Goal: Information Seeking & Learning: Check status

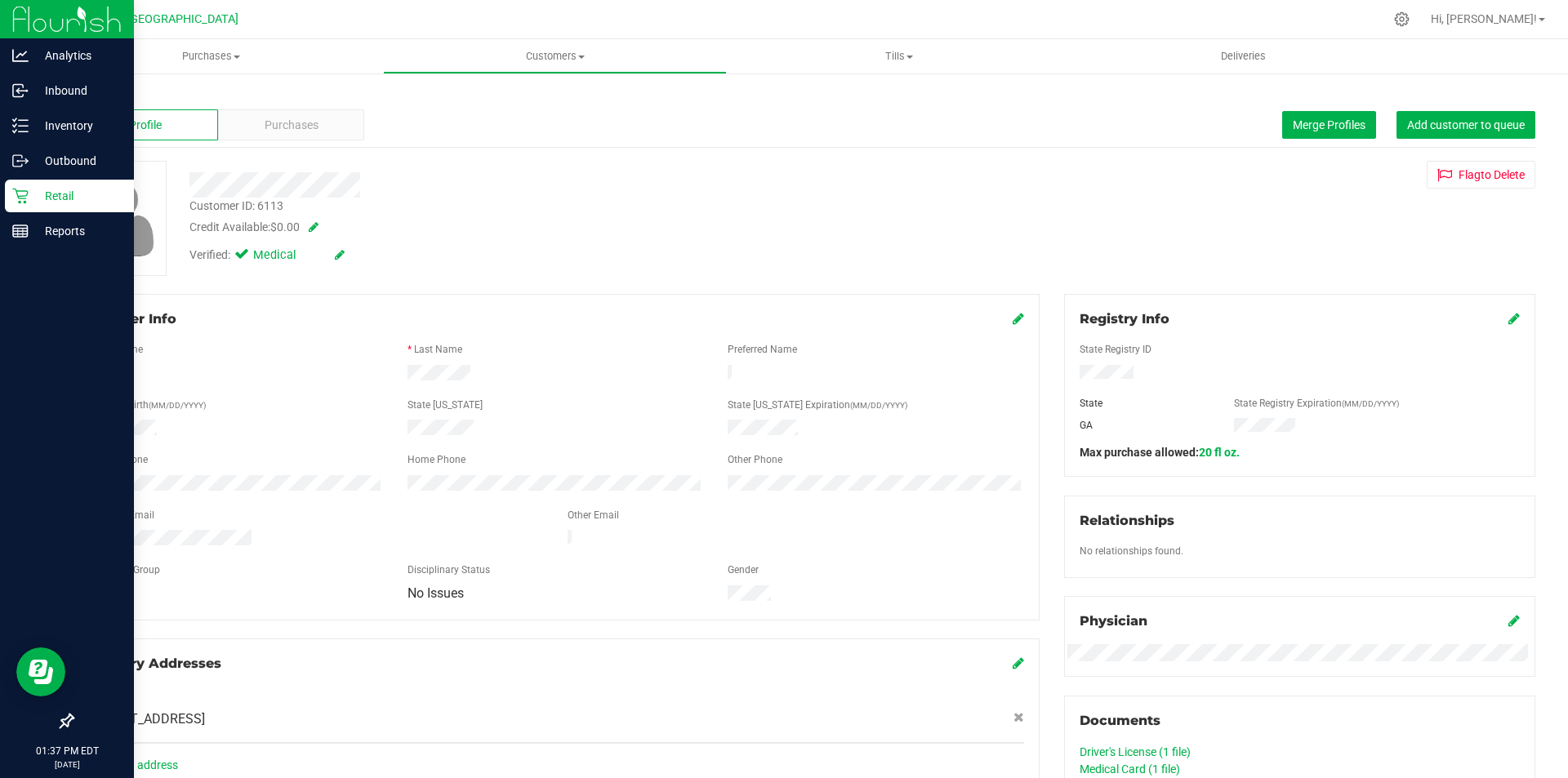
click at [64, 194] on p "Retail" at bounding box center [77, 196] width 98 height 20
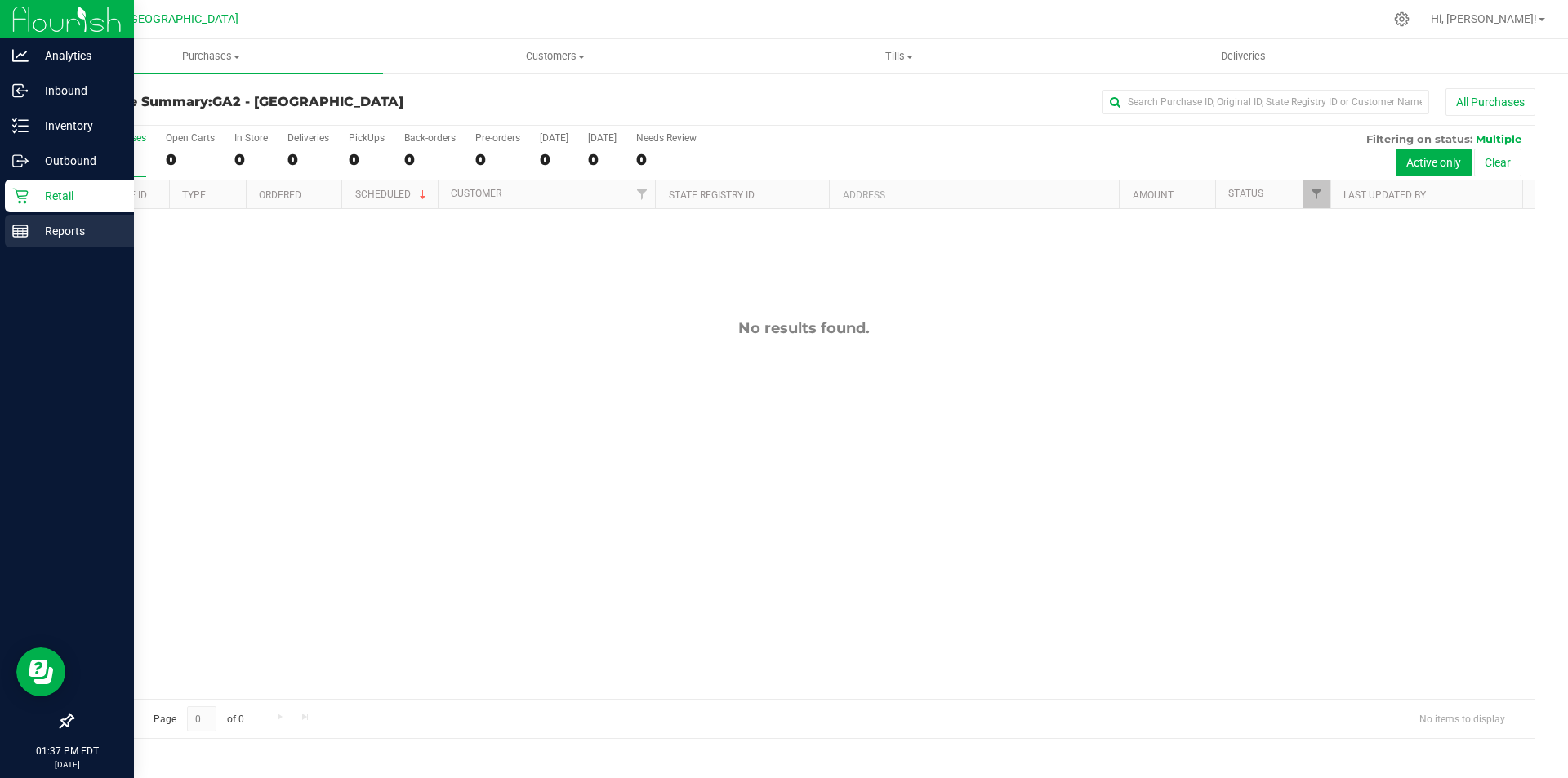
click at [61, 227] on p "Reports" at bounding box center [77, 232] width 98 height 20
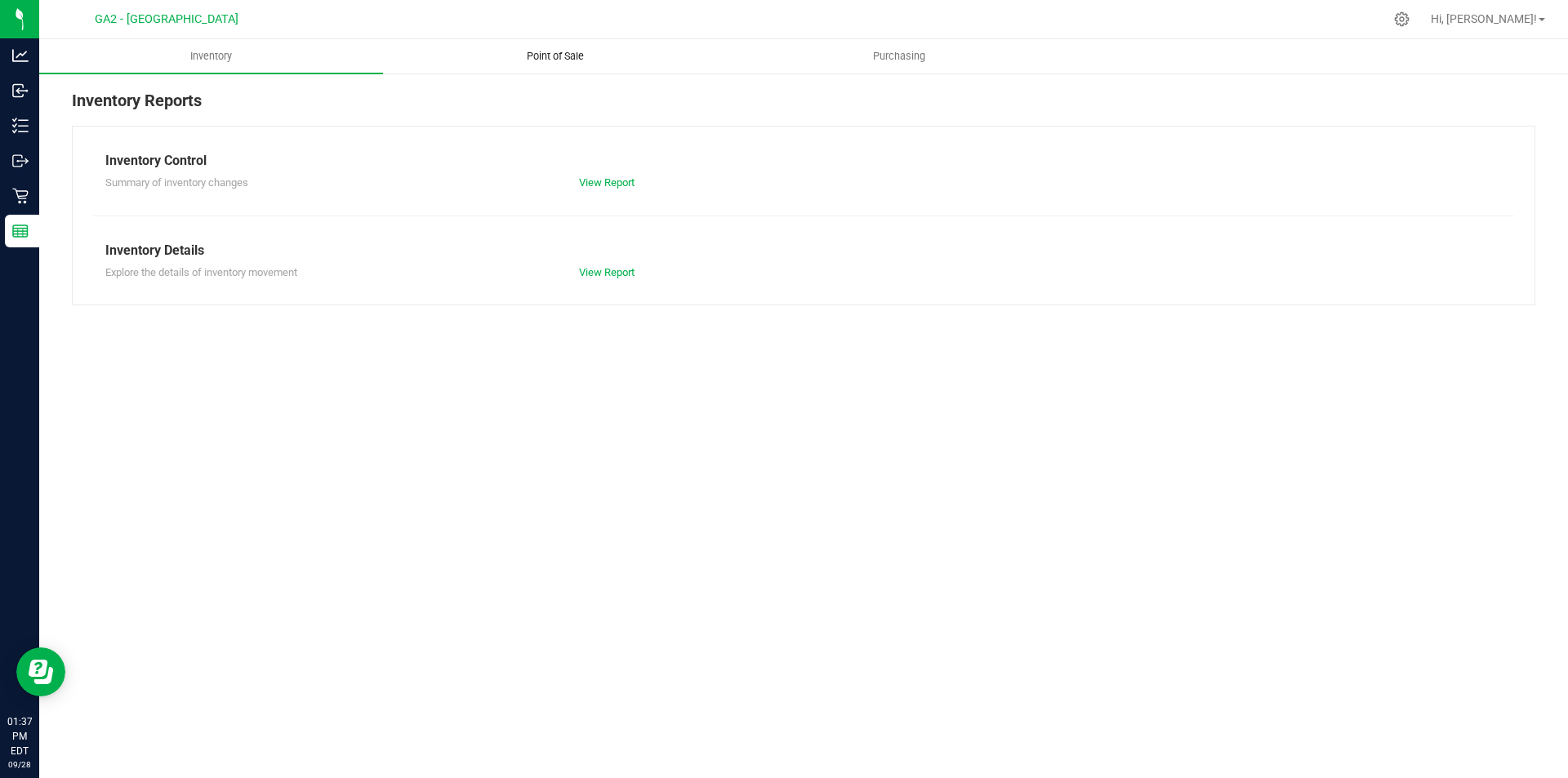
click at [553, 57] on span "Point of Sale" at bounding box center [555, 56] width 101 height 15
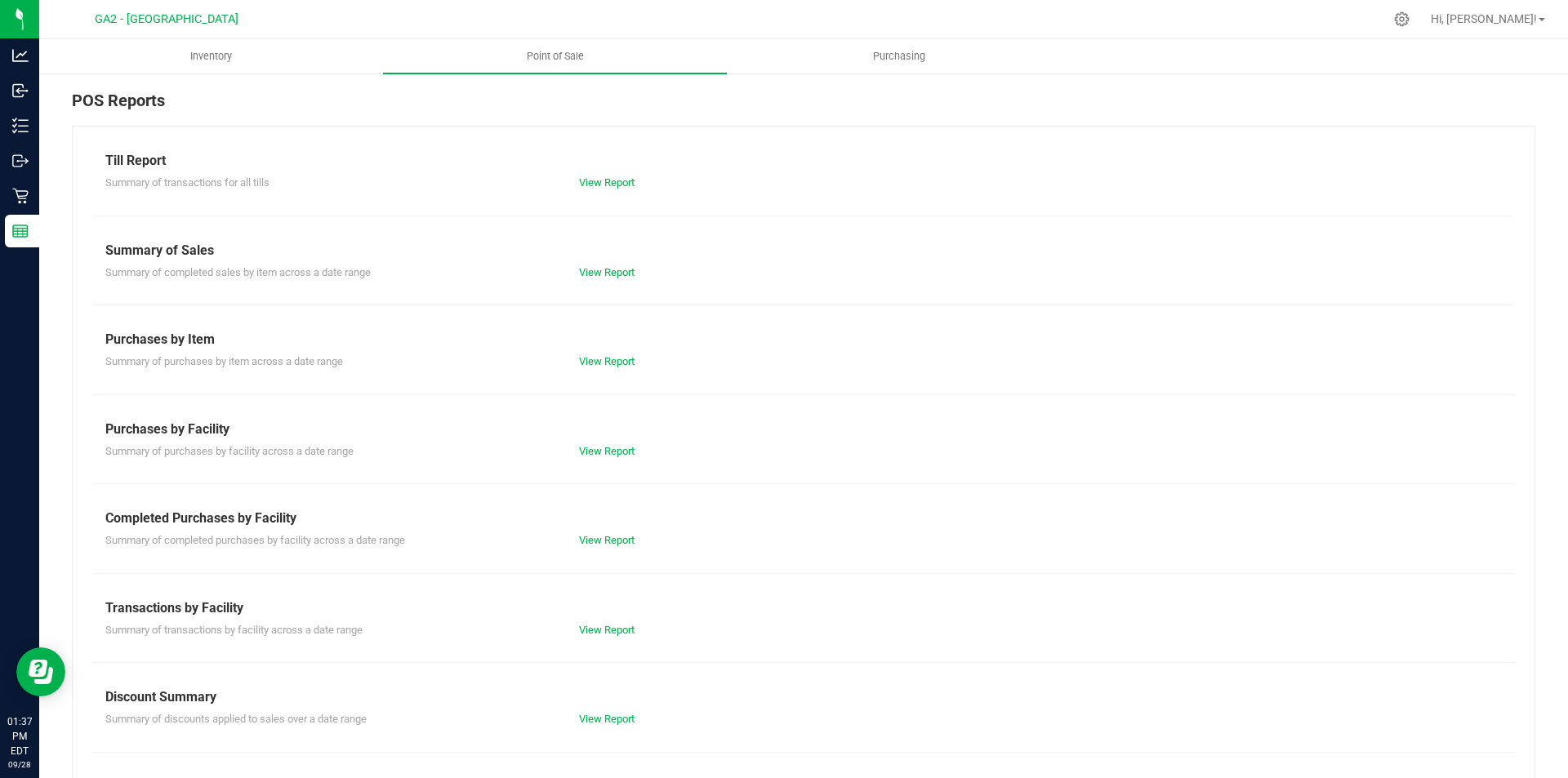
click at [619, 189] on div "View Report" at bounding box center [804, 183] width 474 height 17
click at [618, 187] on link "View Report" at bounding box center [607, 182] width 55 height 12
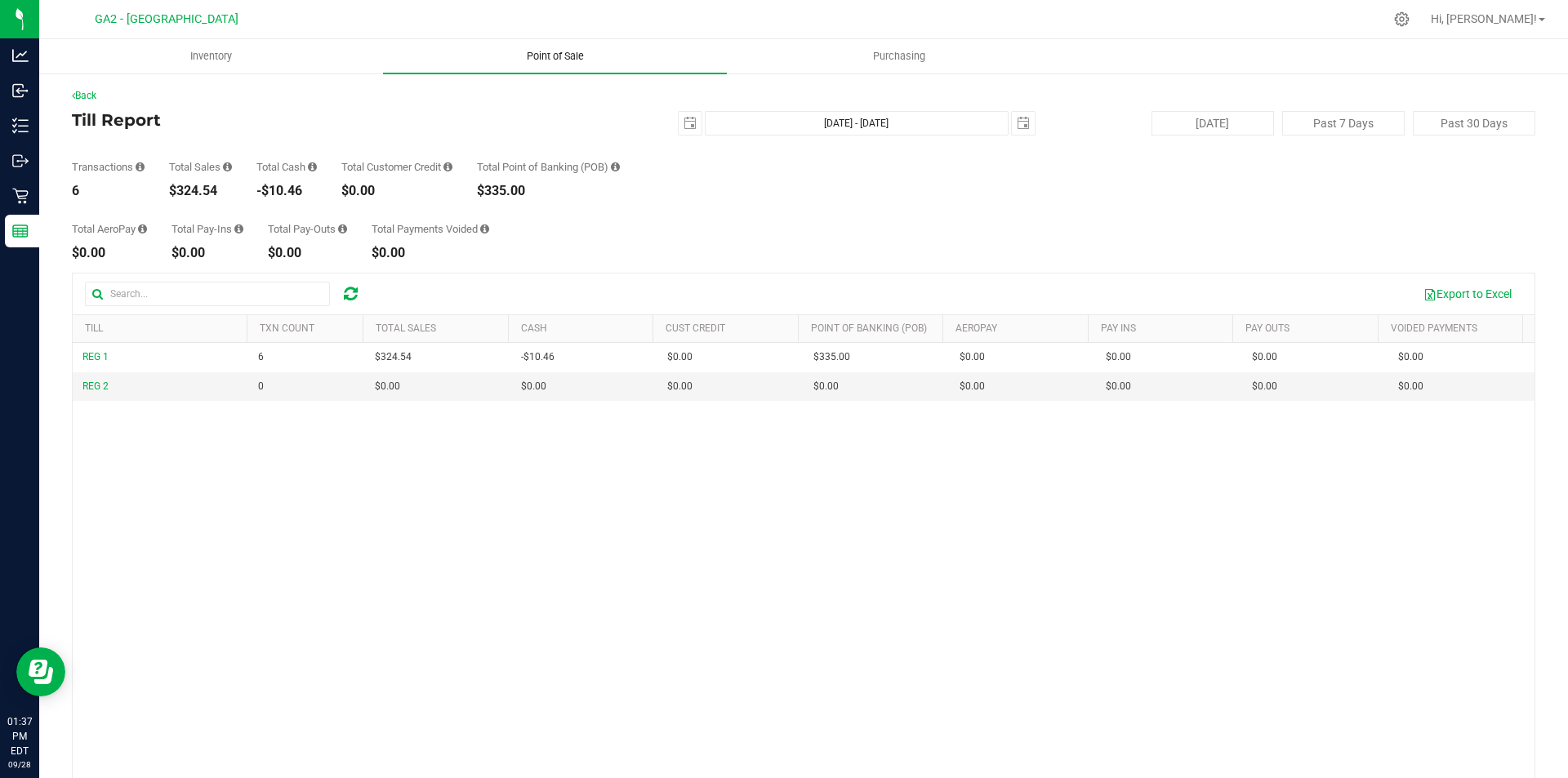
click at [559, 47] on uib-tab-heading "Point of Sale" at bounding box center [554, 56] width 343 height 35
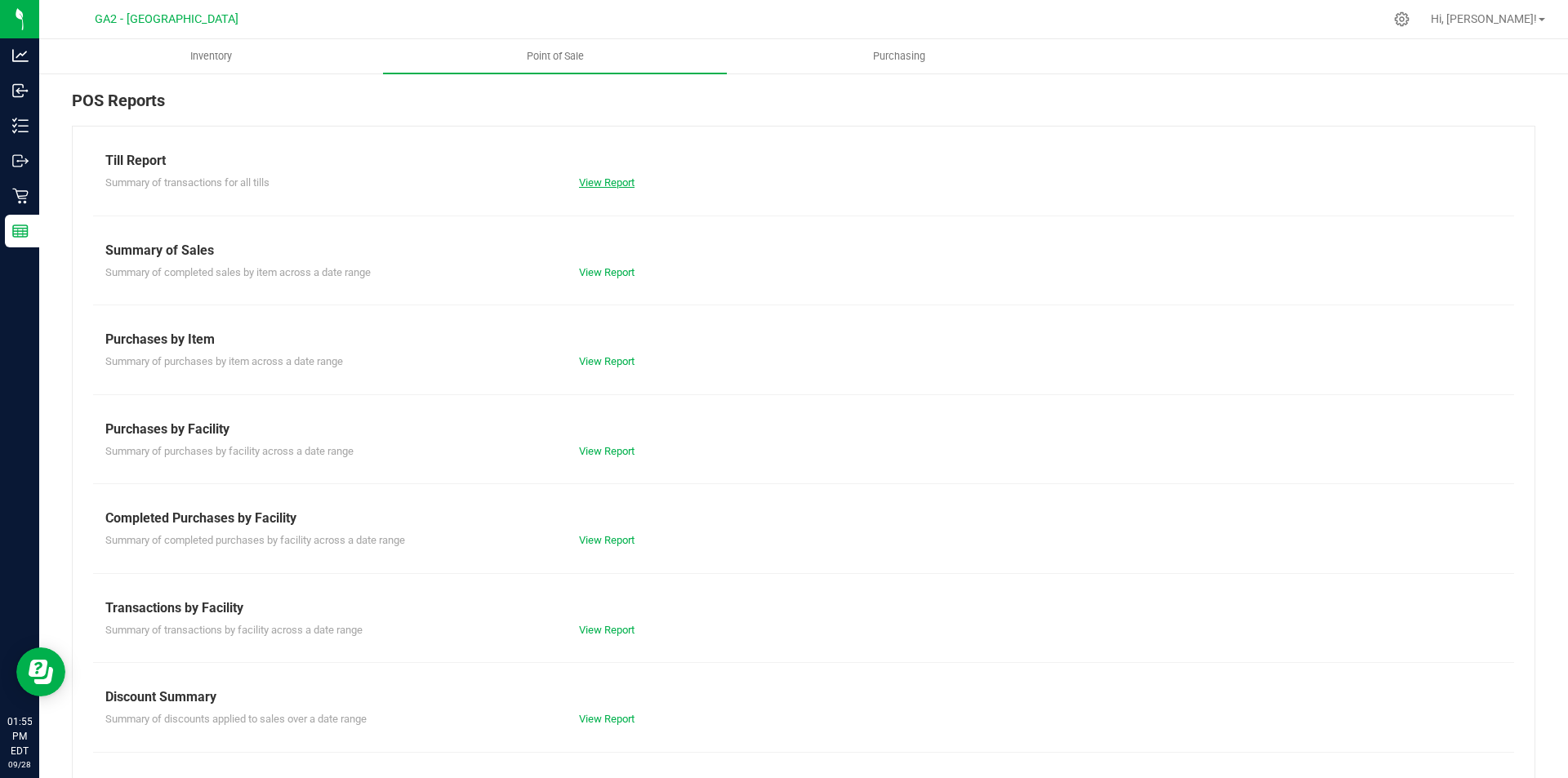
click at [599, 183] on link "View Report" at bounding box center [607, 182] width 55 height 12
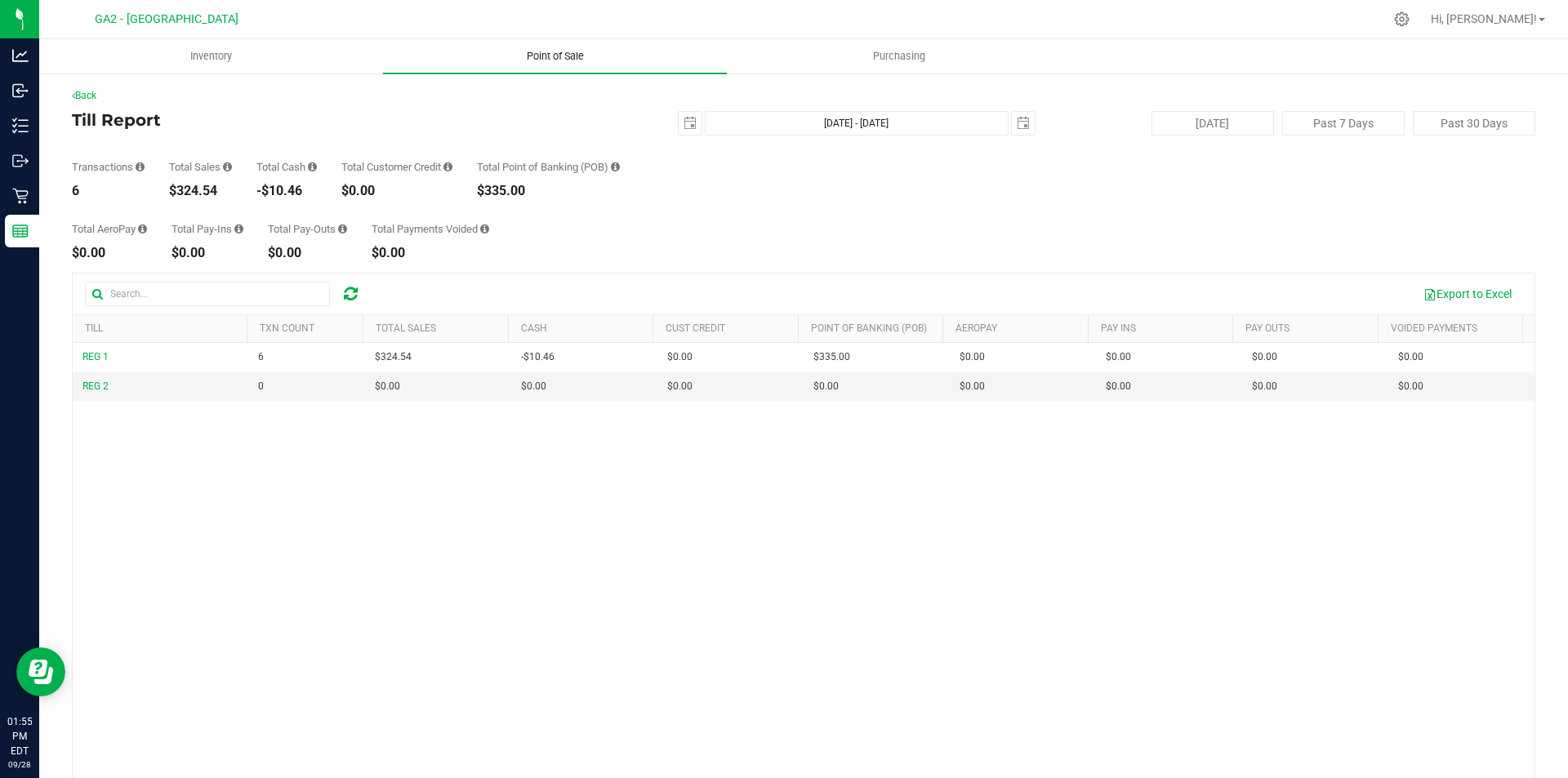
click at [525, 47] on uib-tab-heading "Point of Sale" at bounding box center [554, 56] width 343 height 35
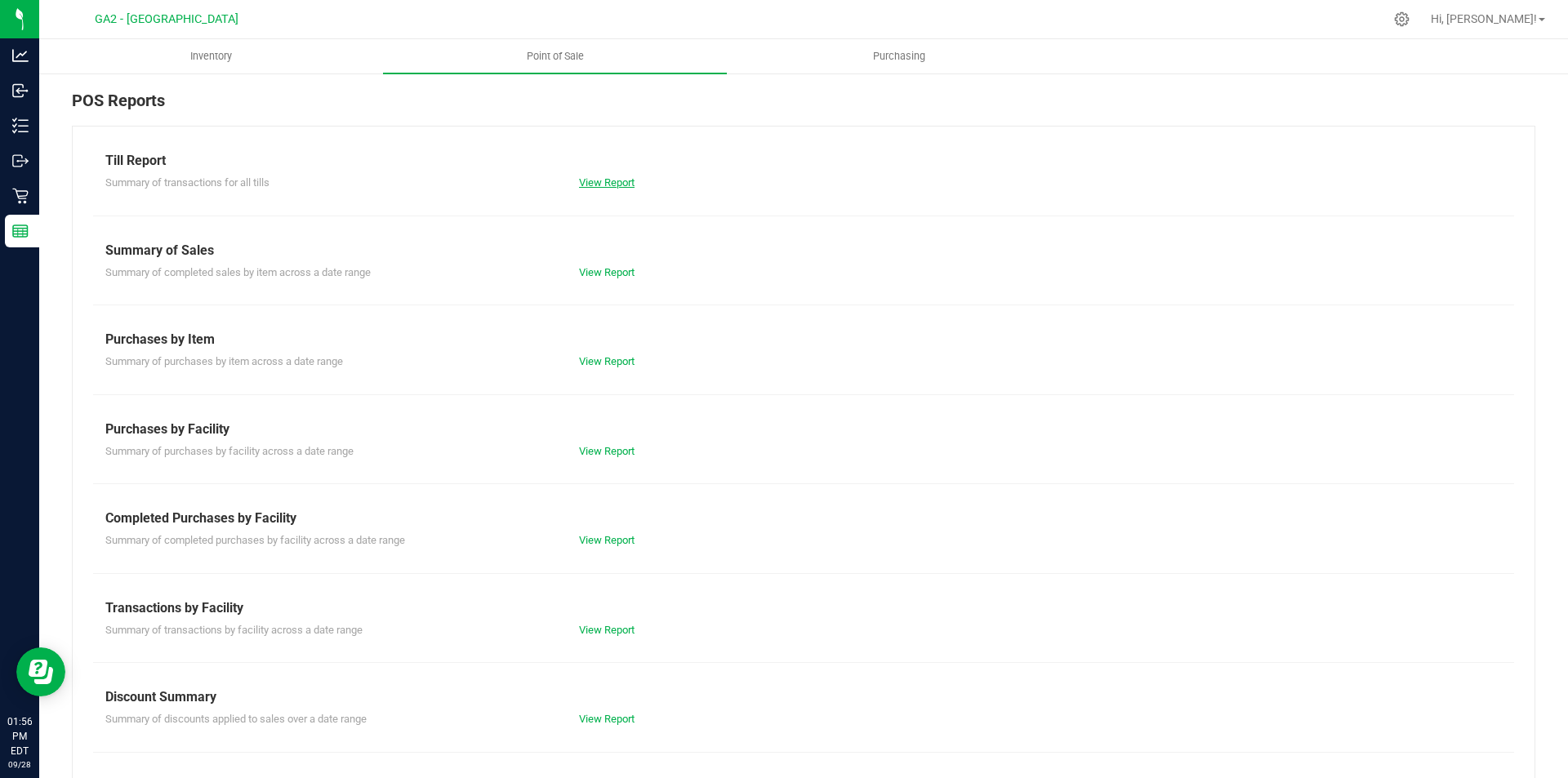
click at [612, 176] on link "View Report" at bounding box center [607, 182] width 55 height 12
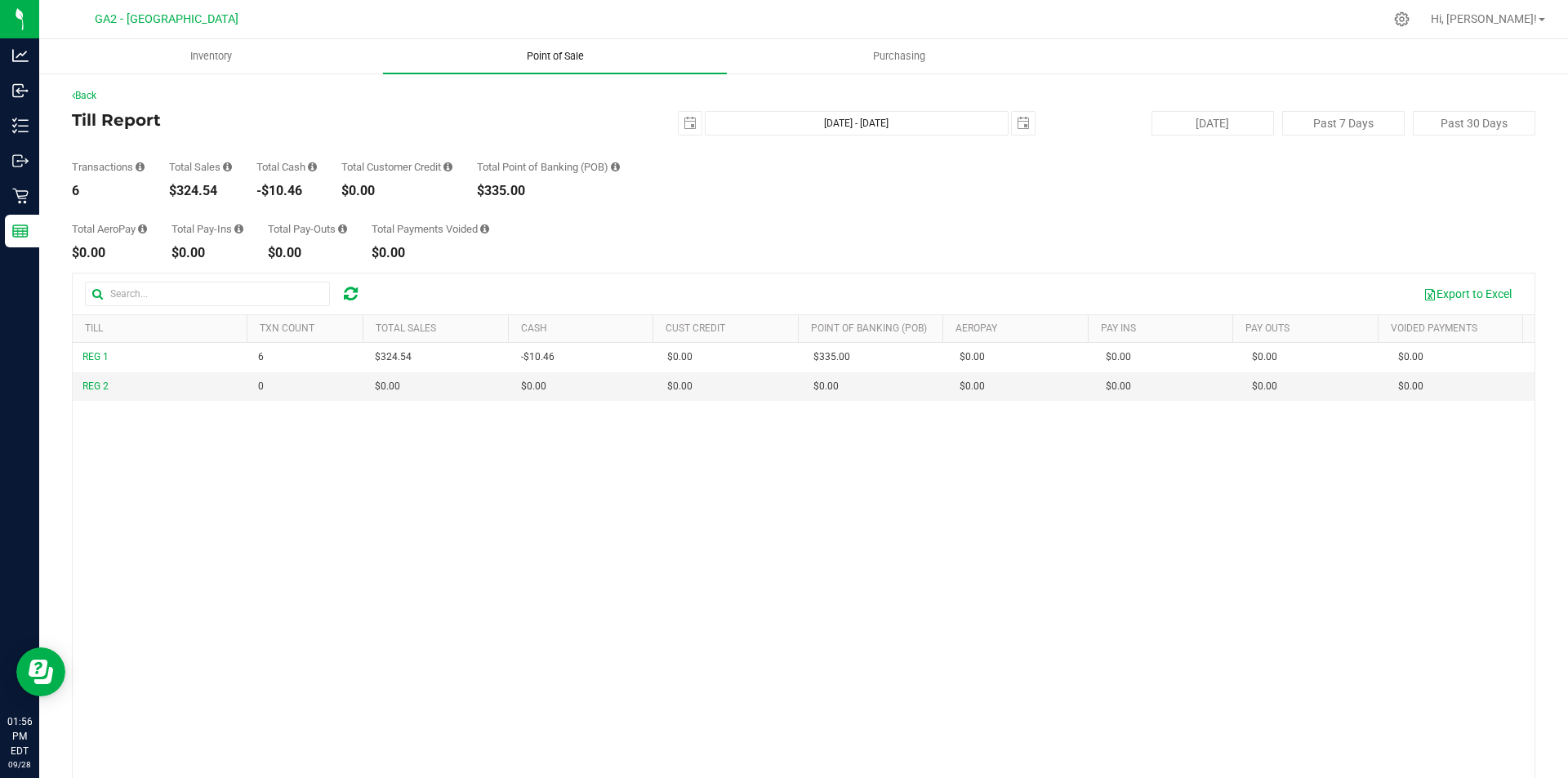
click at [551, 49] on span "Point of Sale" at bounding box center [555, 56] width 101 height 15
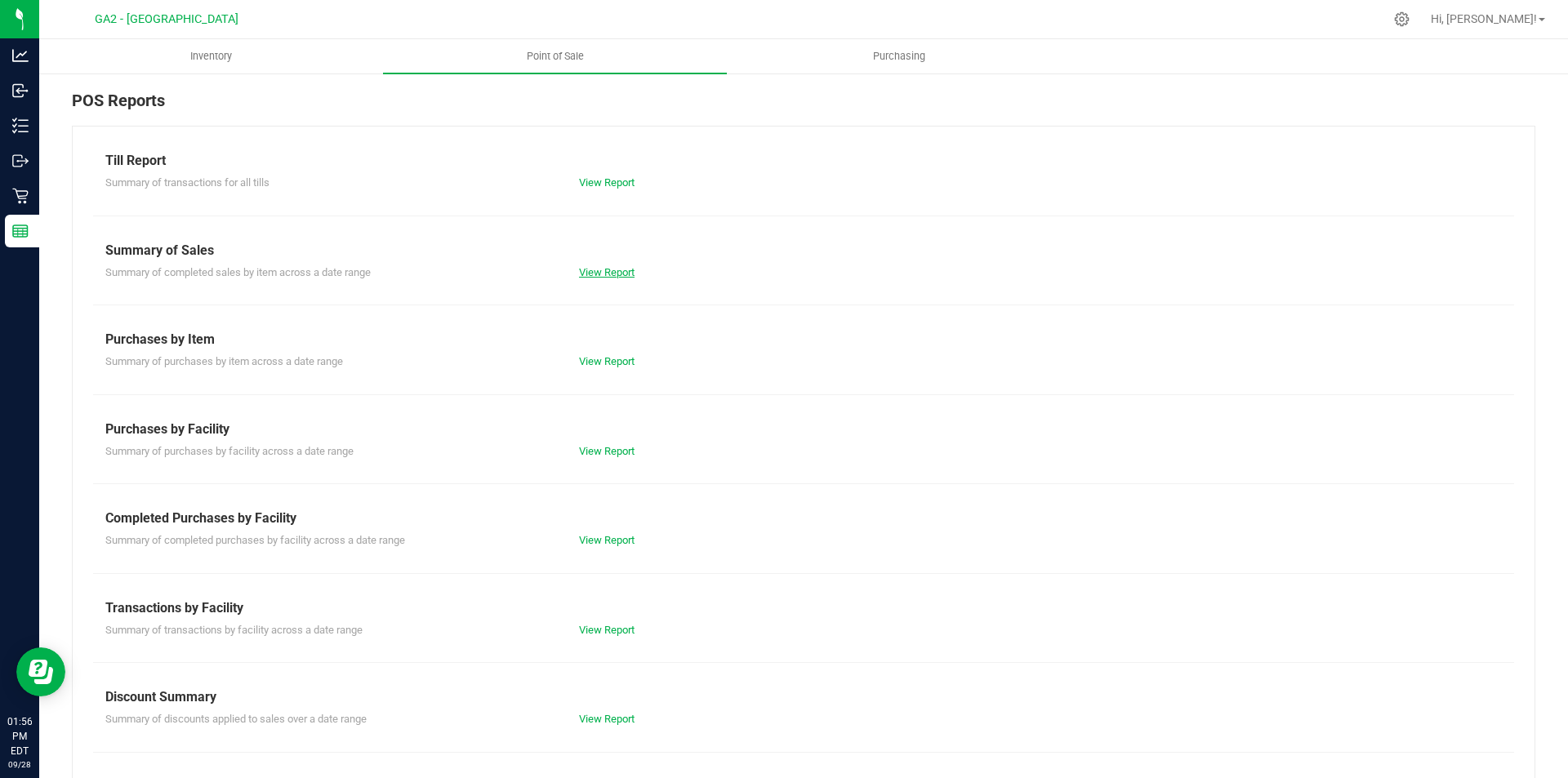
click at [601, 277] on link "View Report" at bounding box center [607, 272] width 55 height 12
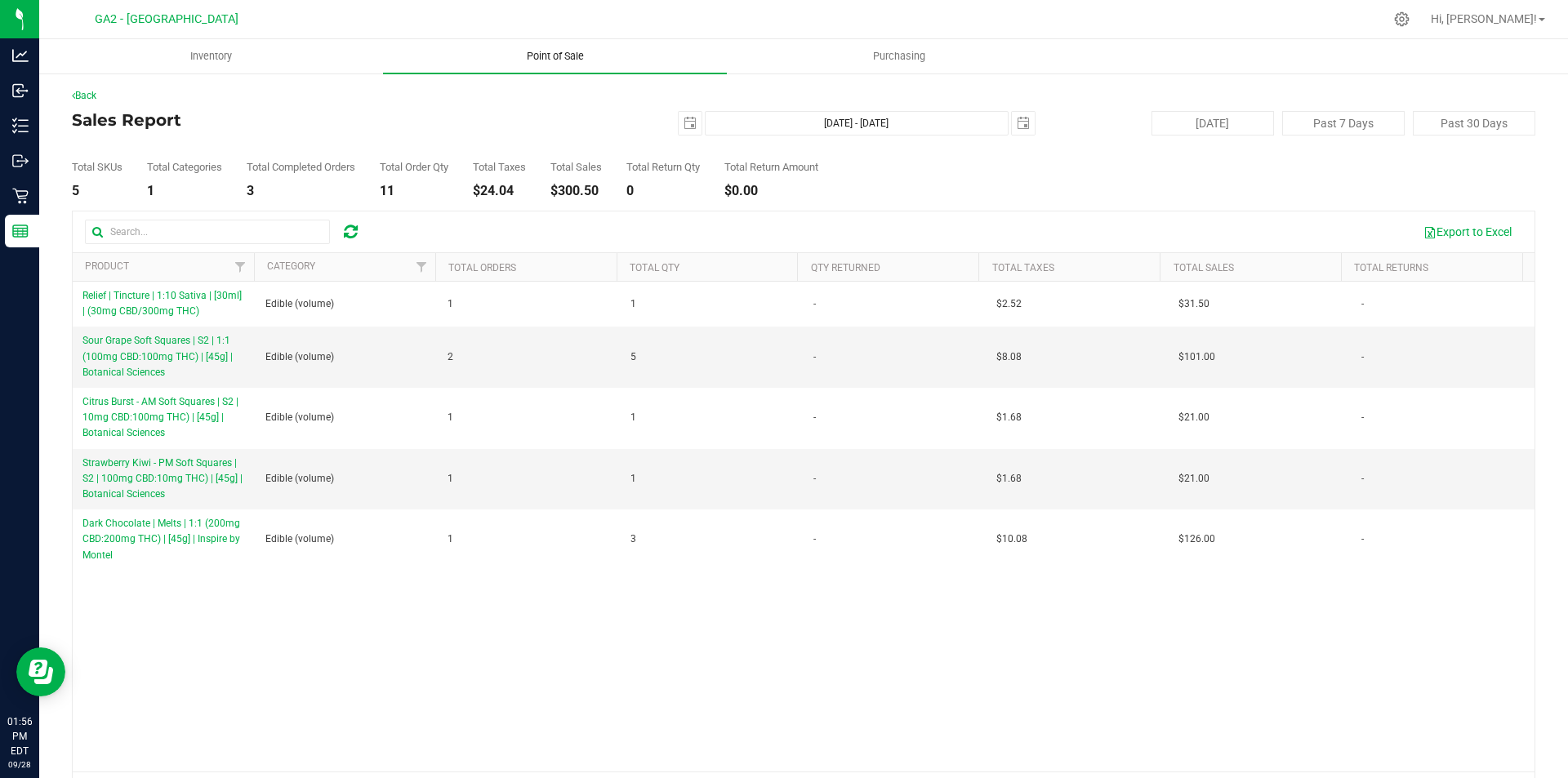
click at [561, 54] on span "Point of Sale" at bounding box center [555, 56] width 101 height 15
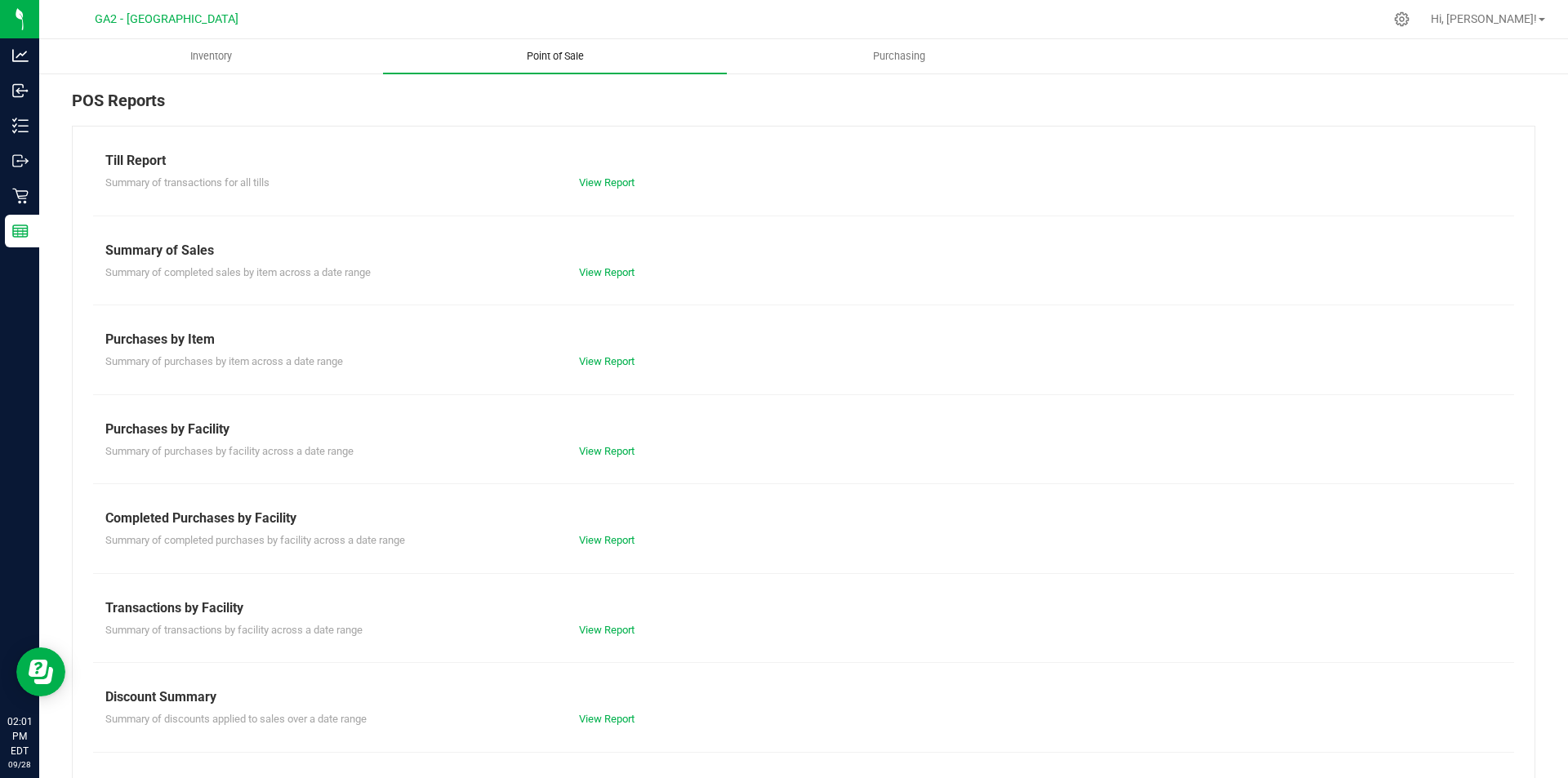
click at [531, 60] on span "Point of Sale" at bounding box center [555, 56] width 101 height 15
click at [601, 275] on link "View Report" at bounding box center [607, 272] width 55 height 12
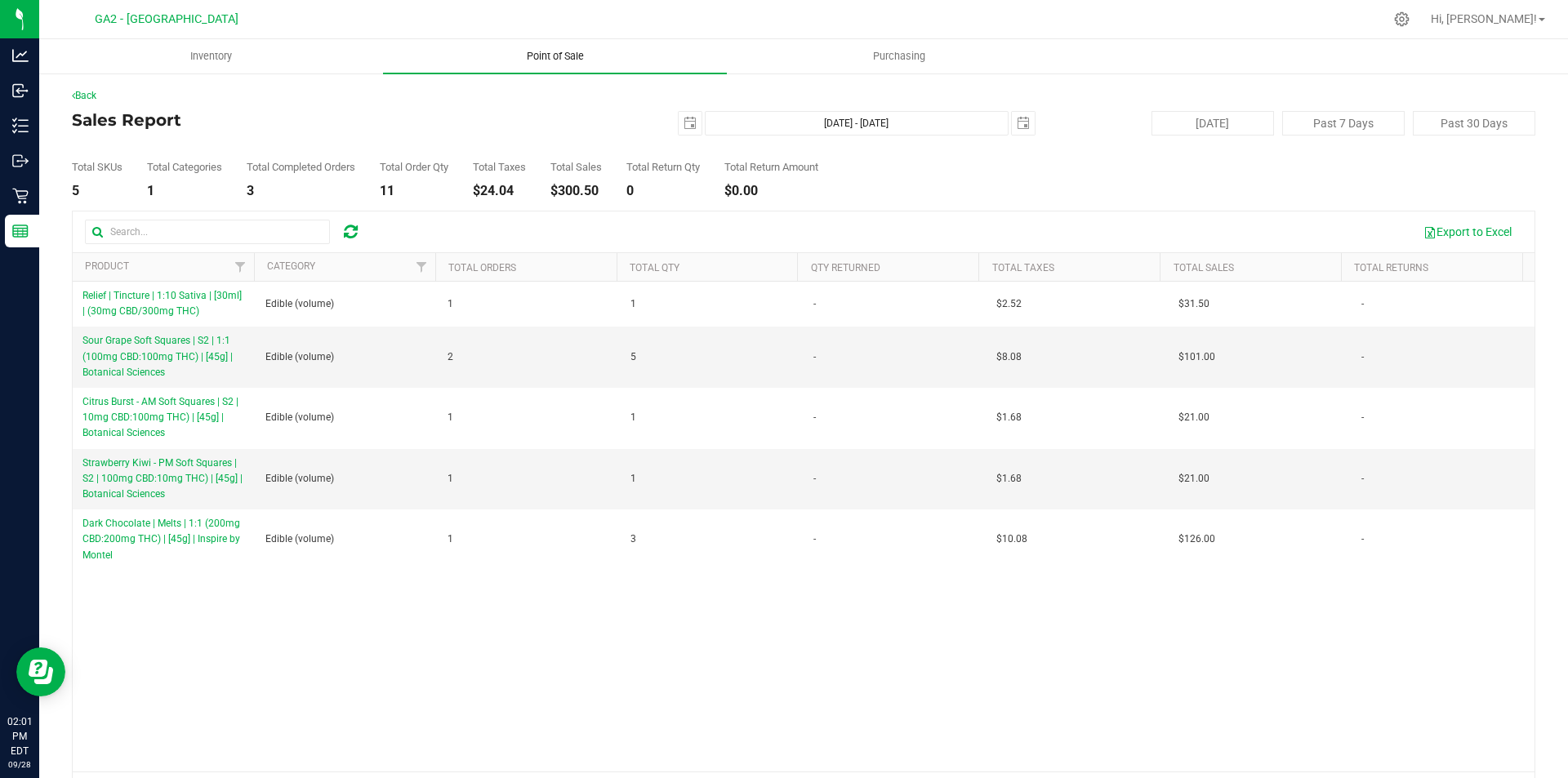
click at [531, 65] on uib-tab-heading "Point of Sale" at bounding box center [554, 56] width 343 height 35
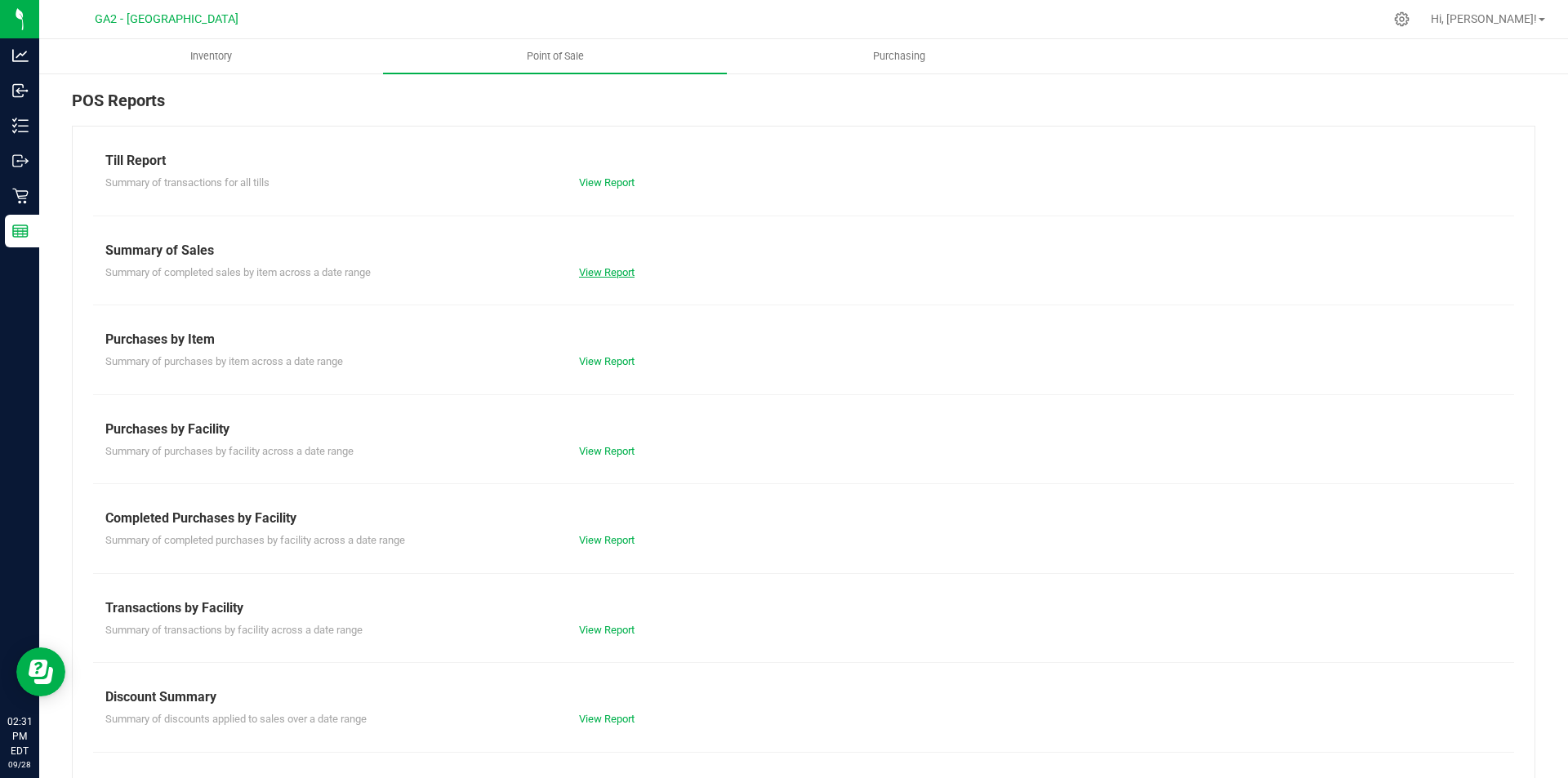
click at [619, 268] on link "View Report" at bounding box center [607, 272] width 55 height 12
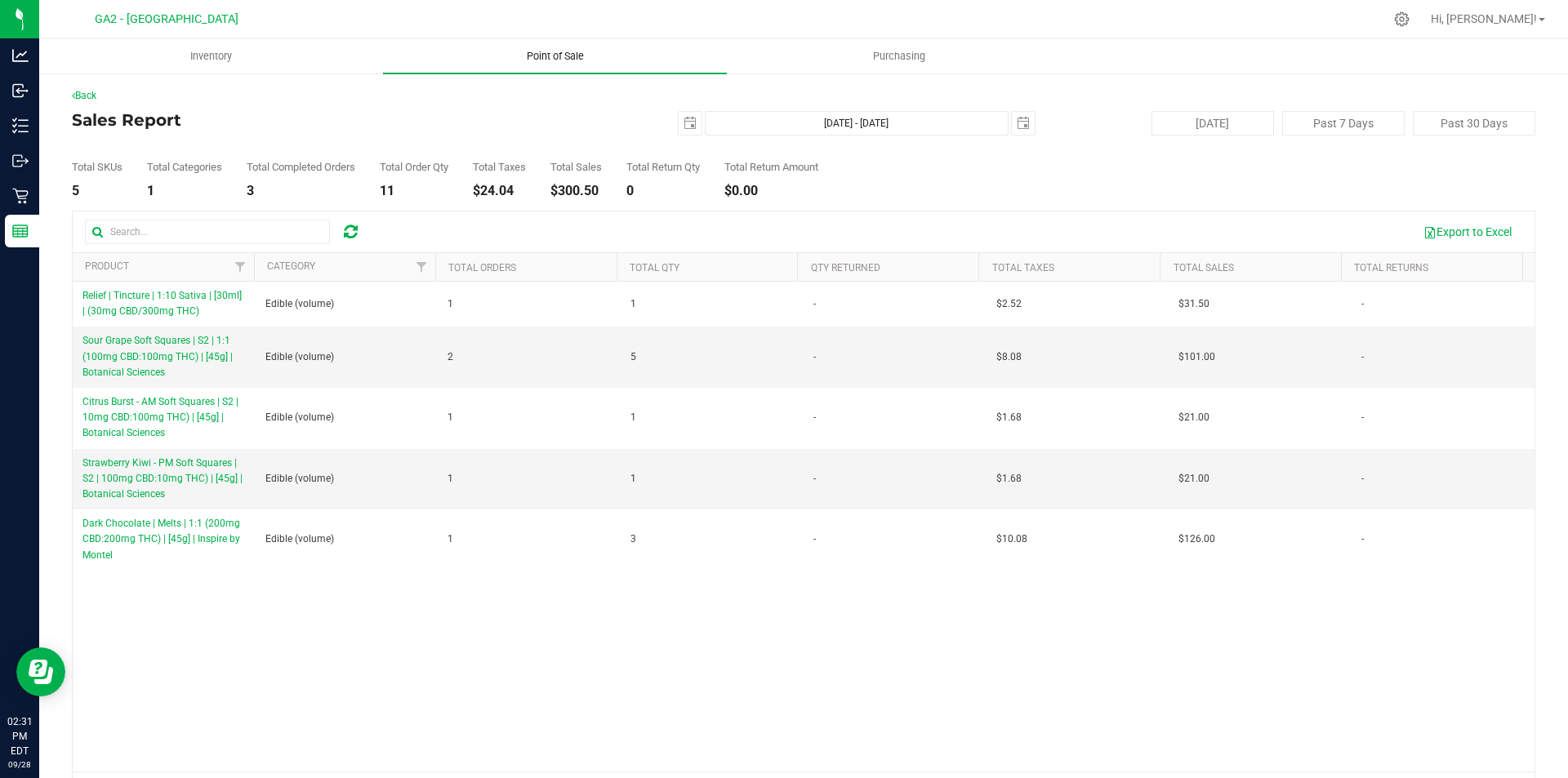
click at [556, 49] on span "Point of Sale" at bounding box center [555, 56] width 101 height 15
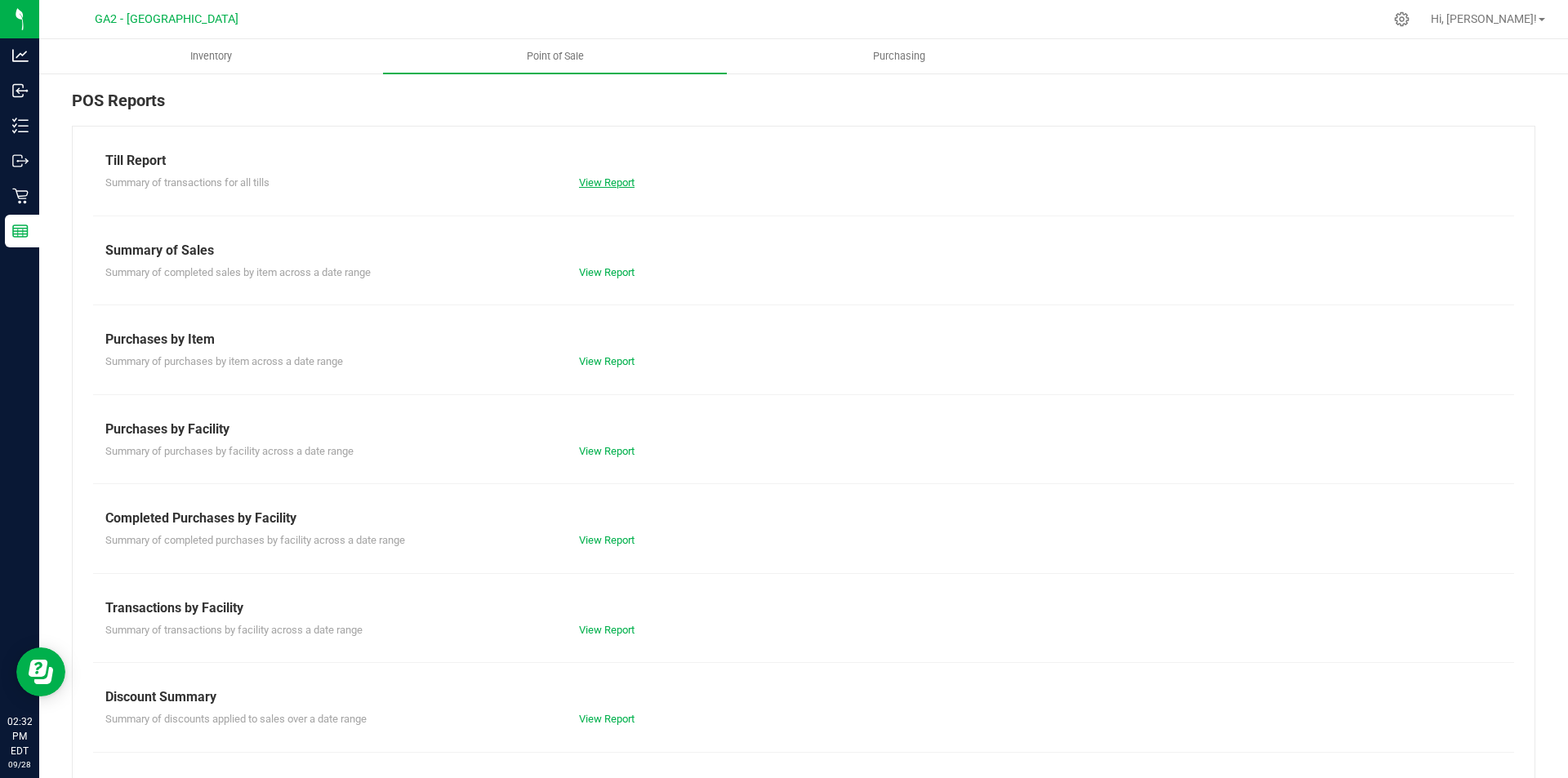
click at [600, 183] on link "View Report" at bounding box center [607, 182] width 55 height 12
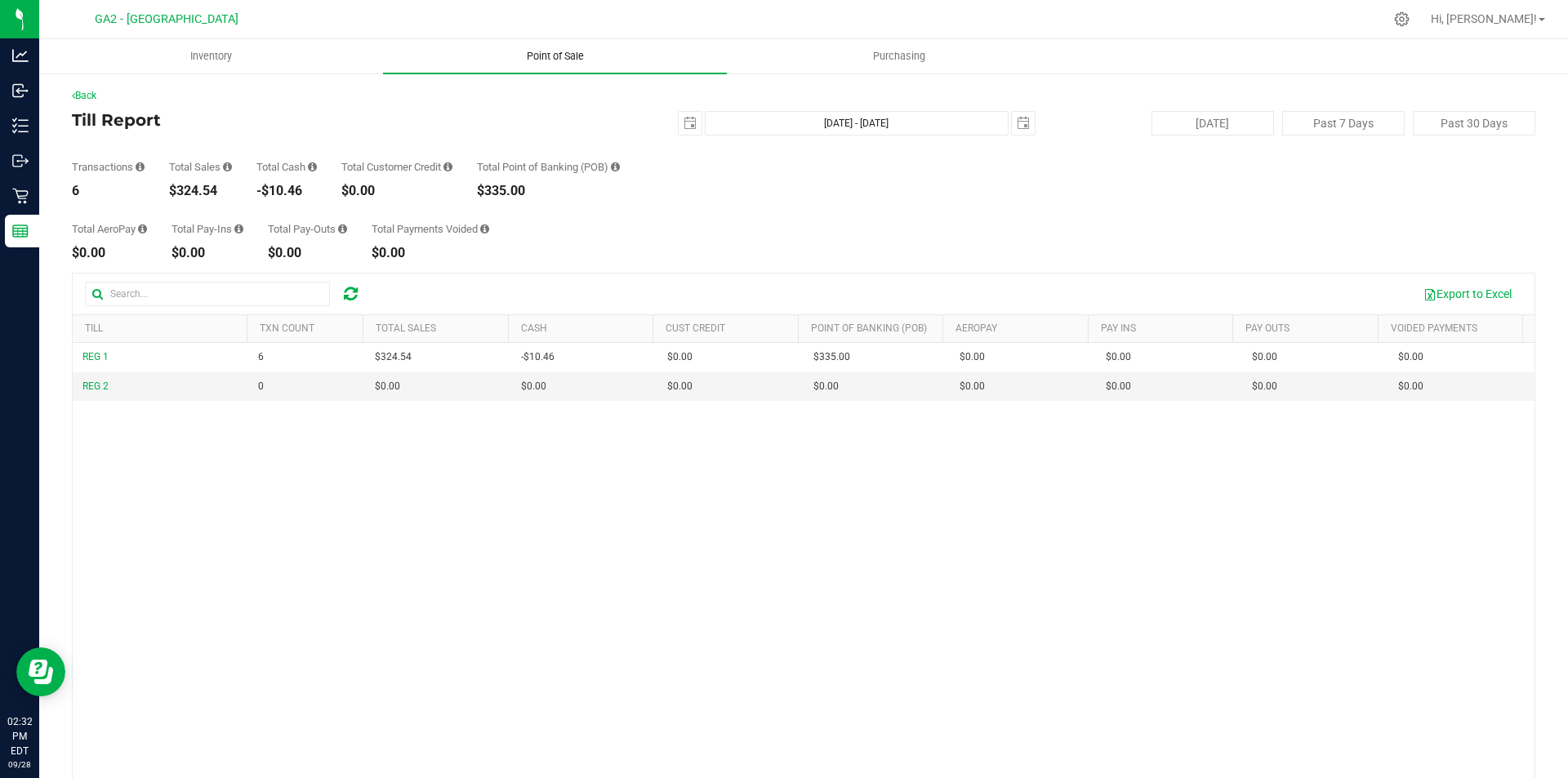
click at [548, 50] on span "Point of Sale" at bounding box center [555, 56] width 101 height 15
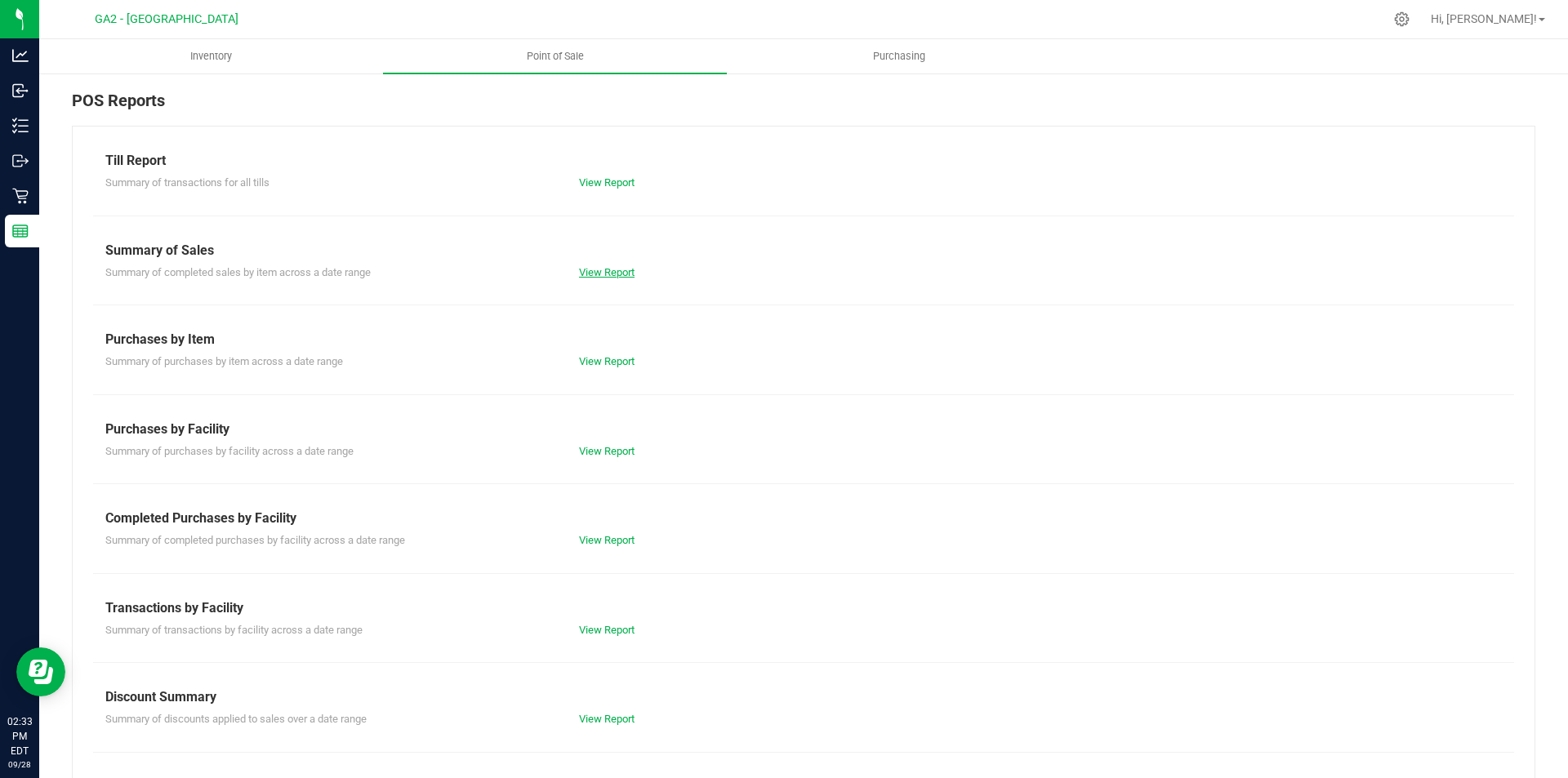
click at [595, 275] on link "View Report" at bounding box center [607, 272] width 55 height 12
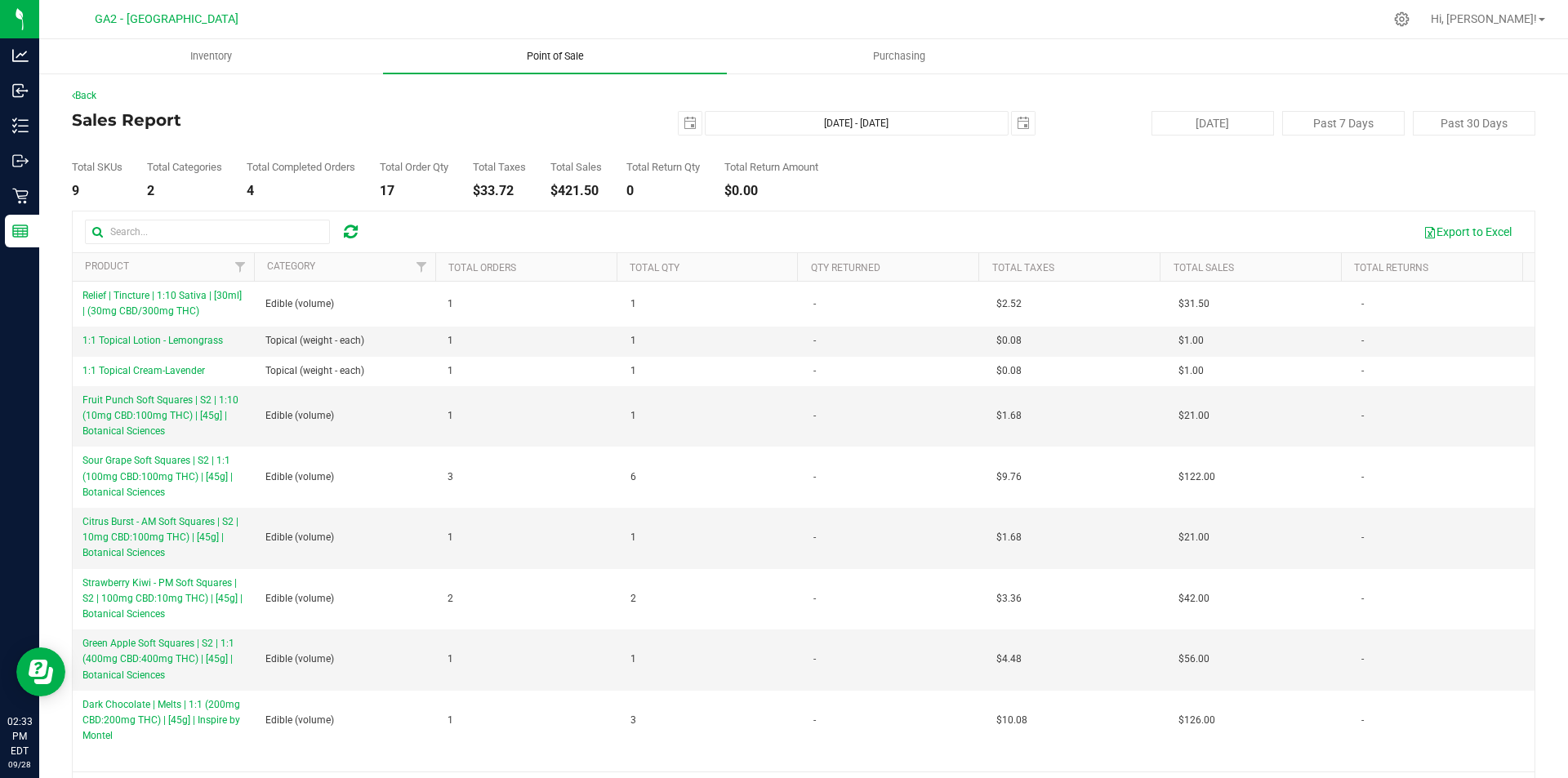
click at [555, 45] on uib-tab-heading "Point of Sale" at bounding box center [554, 56] width 343 height 35
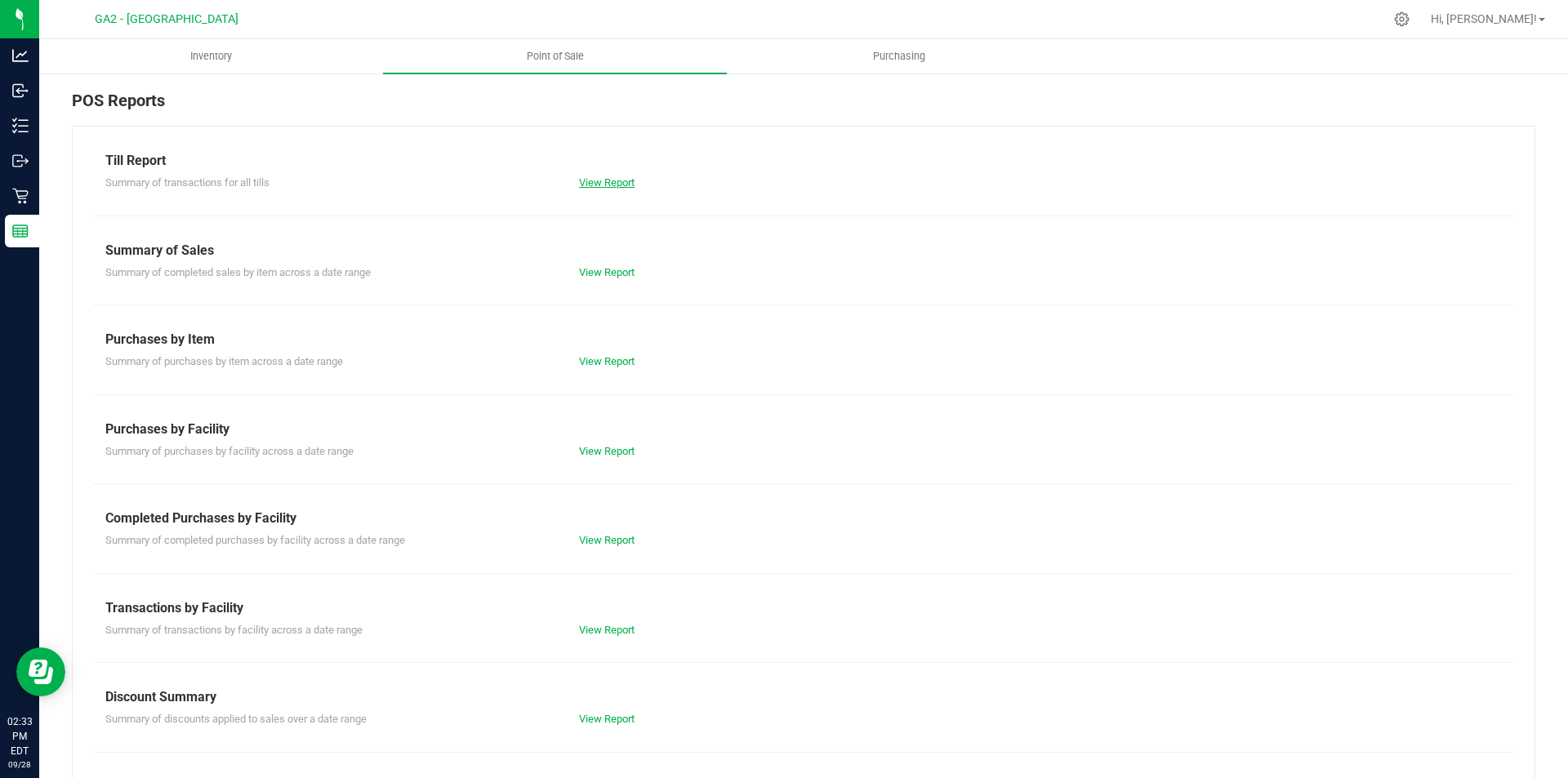
click at [599, 183] on link "View Report" at bounding box center [607, 182] width 55 height 12
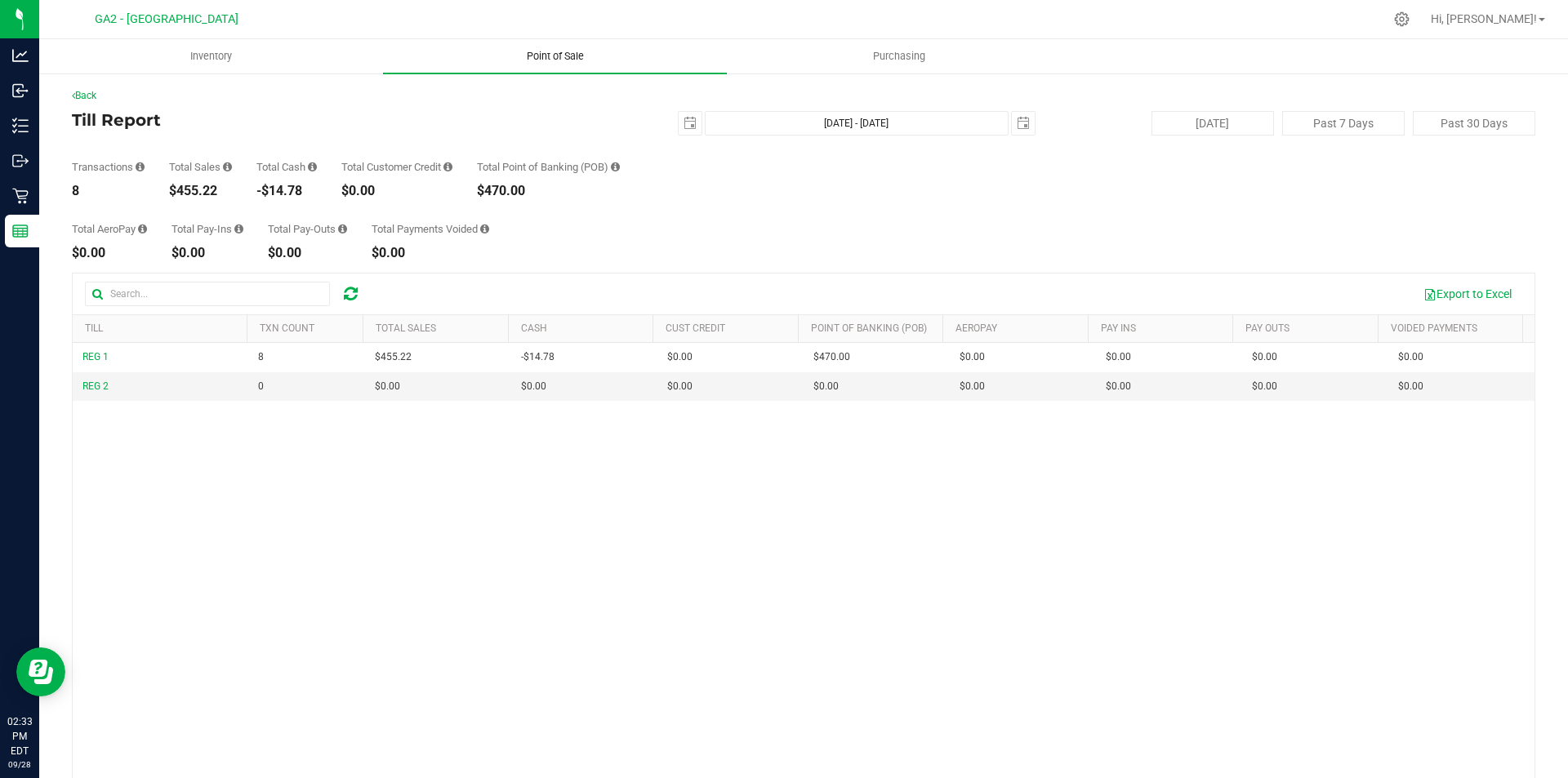
click at [563, 56] on span "Point of Sale" at bounding box center [555, 56] width 101 height 15
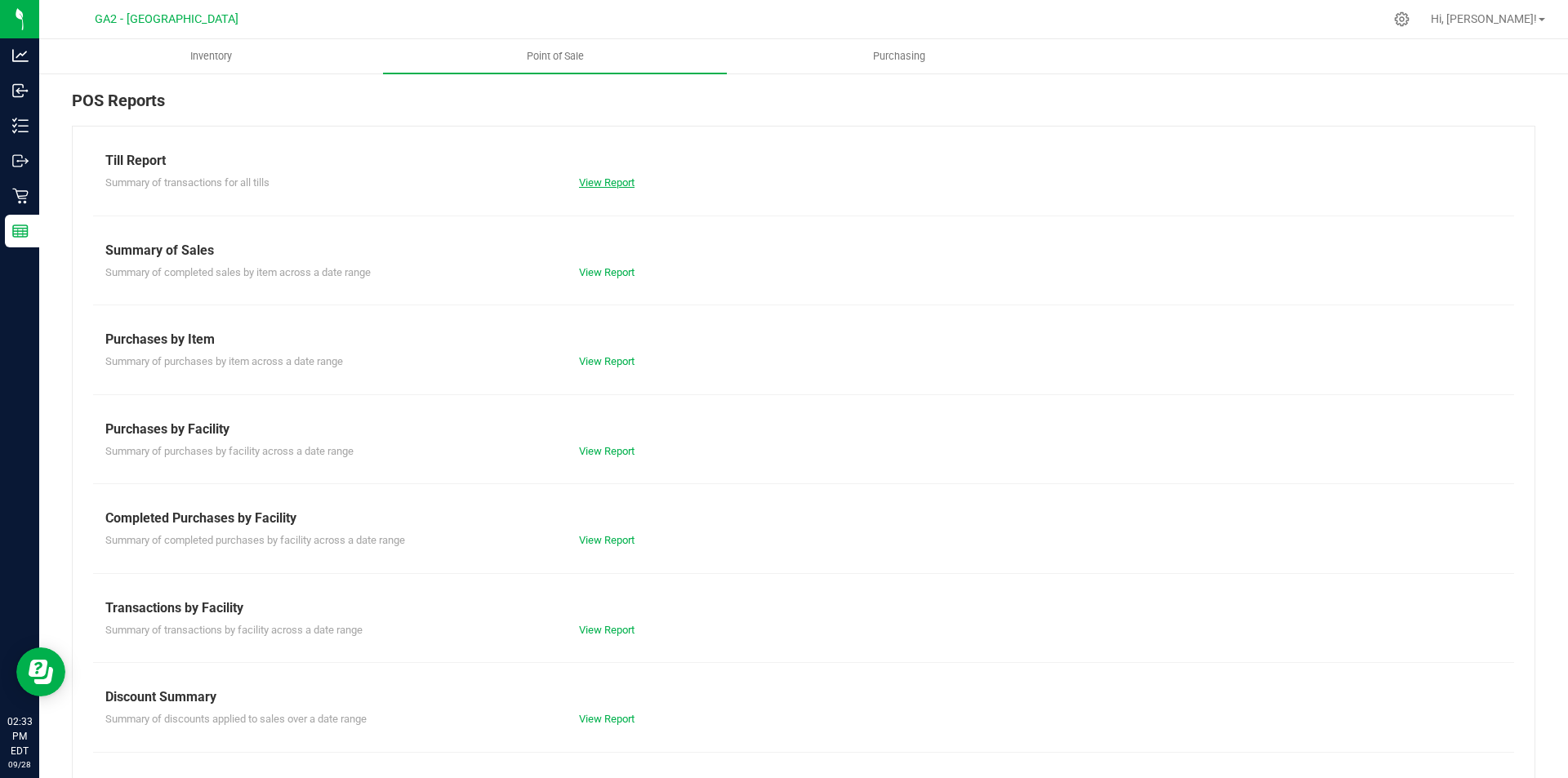
click at [624, 184] on link "View Report" at bounding box center [607, 182] width 55 height 12
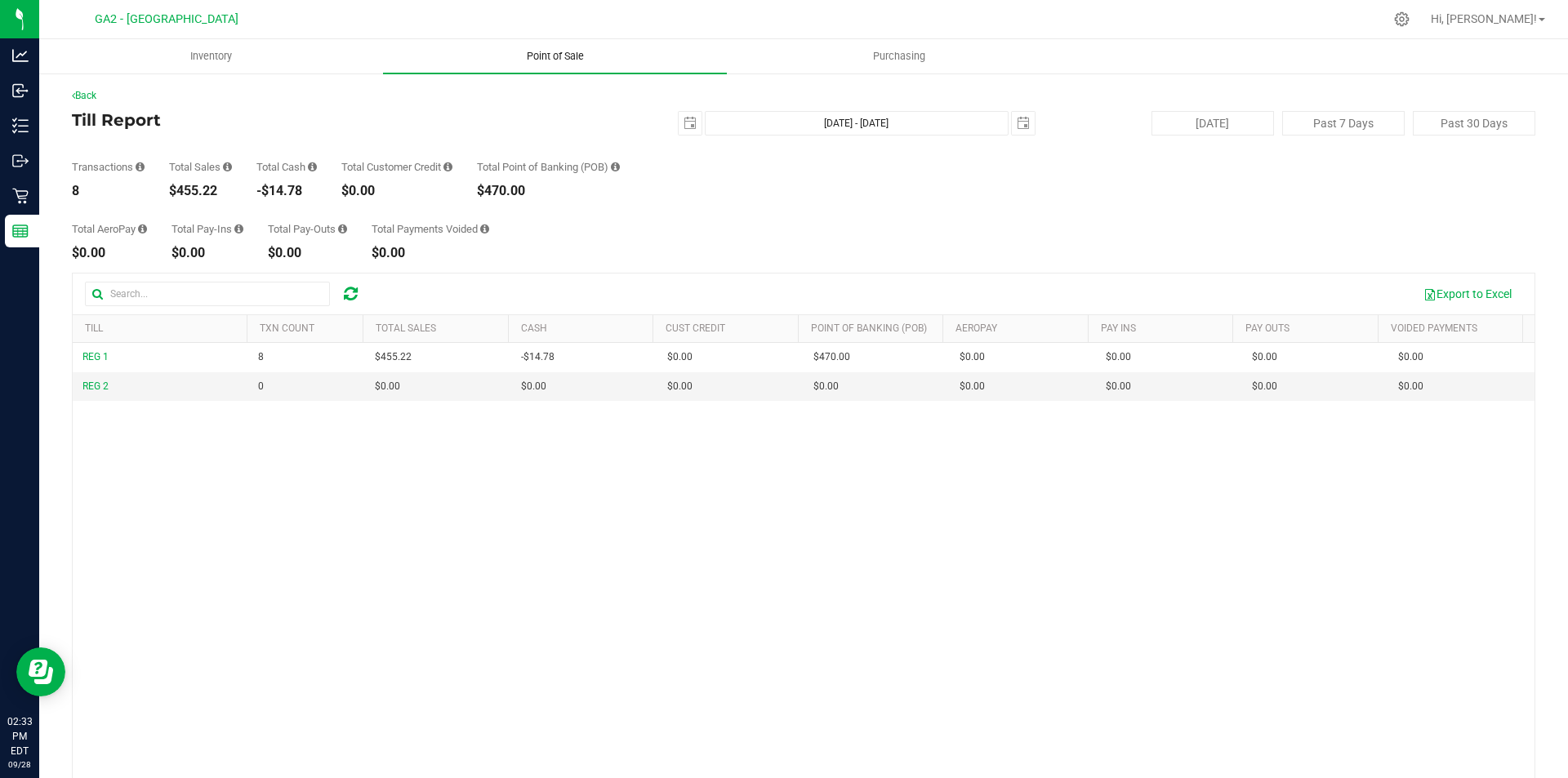
click at [549, 55] on span "Point of Sale" at bounding box center [555, 56] width 101 height 15
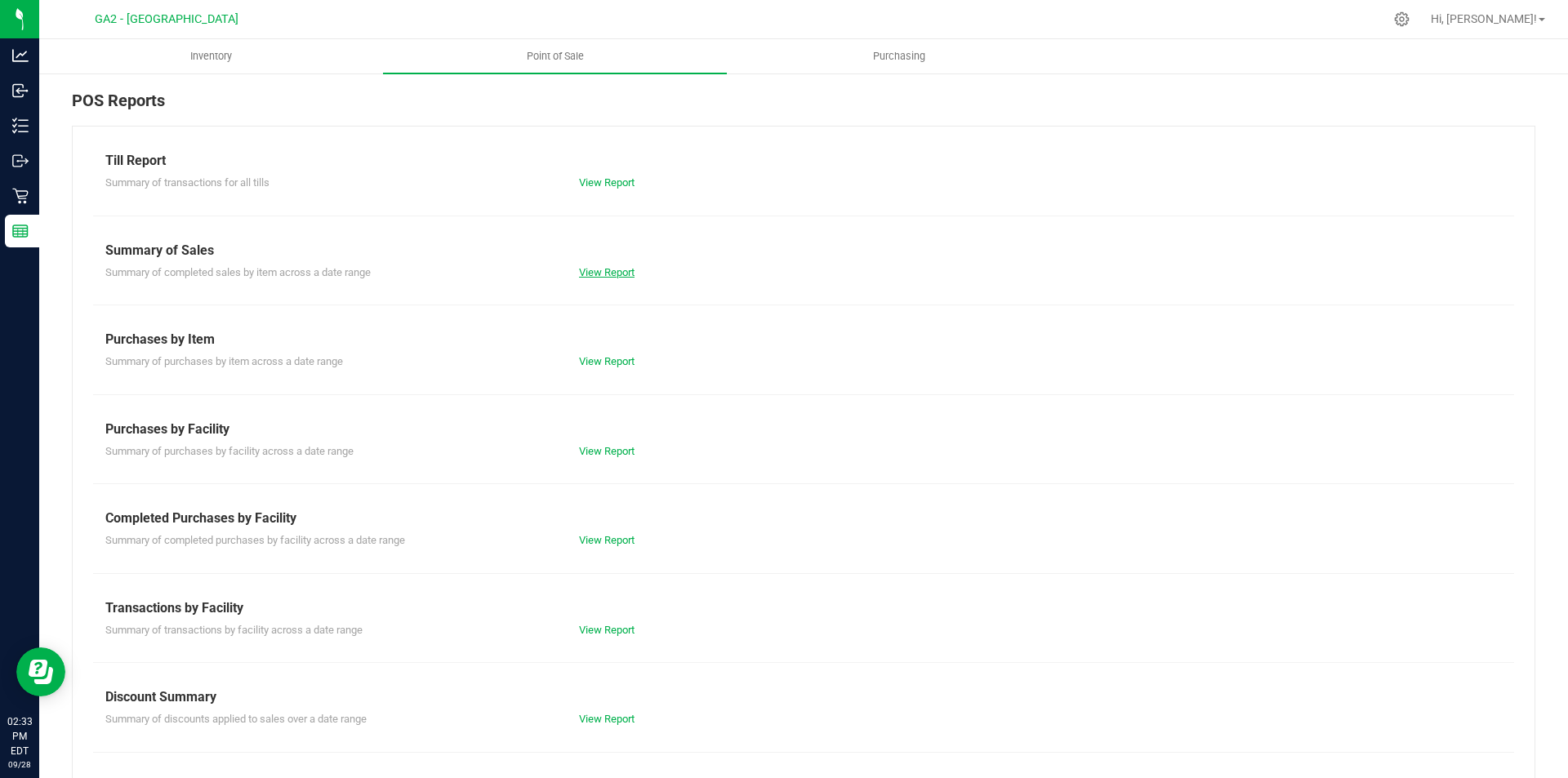
click at [609, 266] on link "View Report" at bounding box center [607, 272] width 55 height 12
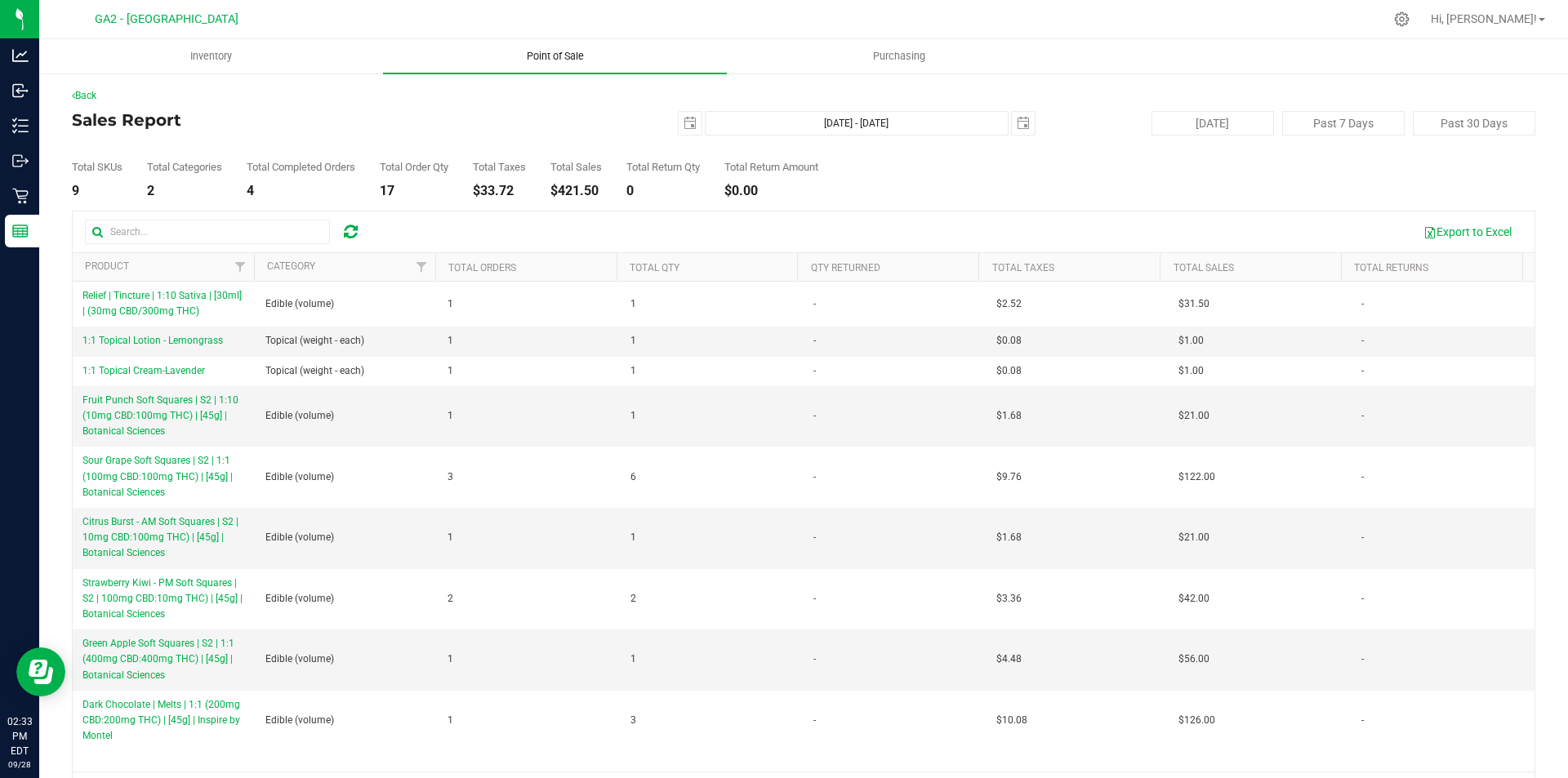
click at [562, 57] on span "Point of Sale" at bounding box center [555, 56] width 101 height 15
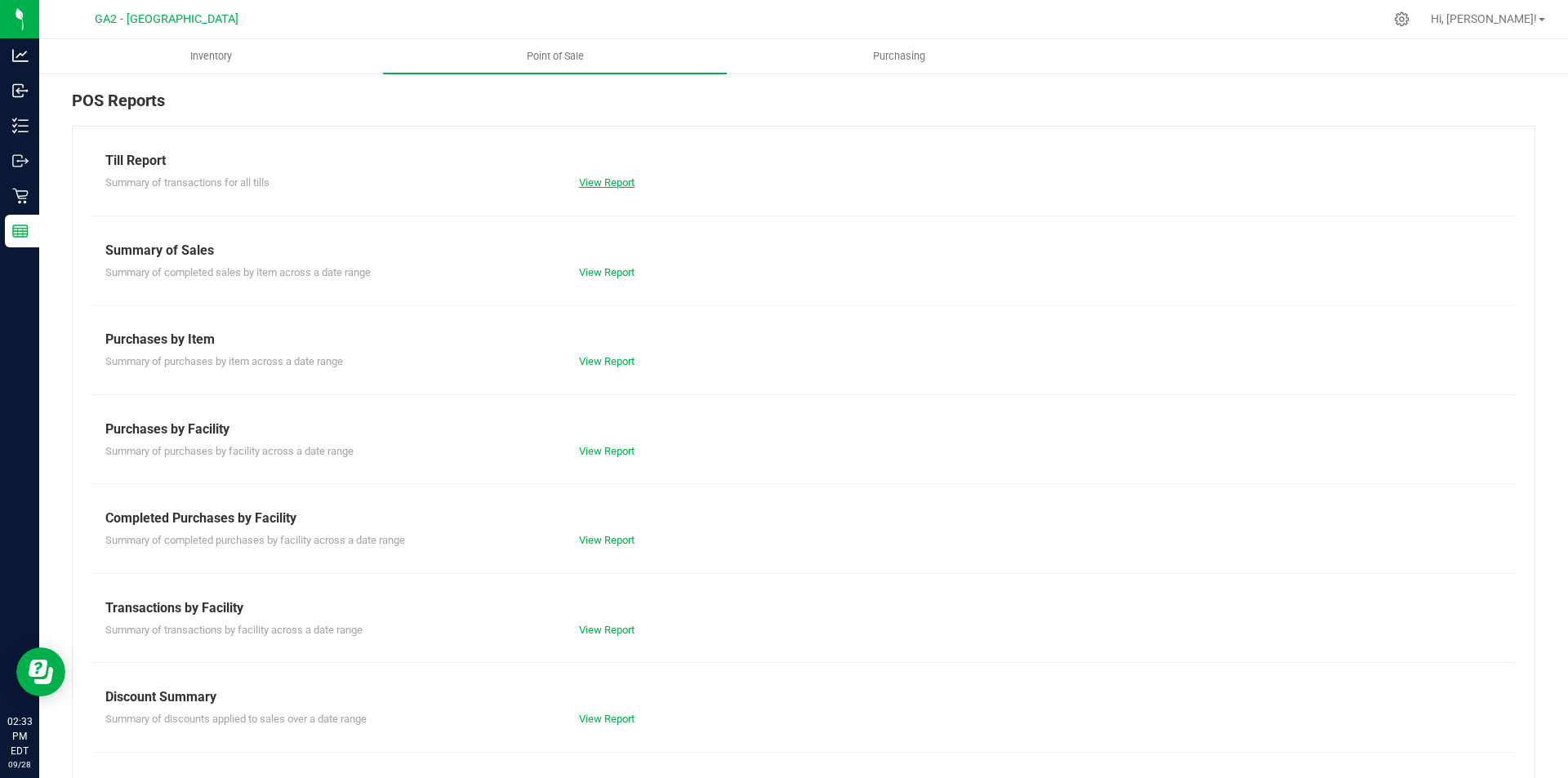
click at [614, 181] on link "View Report" at bounding box center [607, 182] width 55 height 12
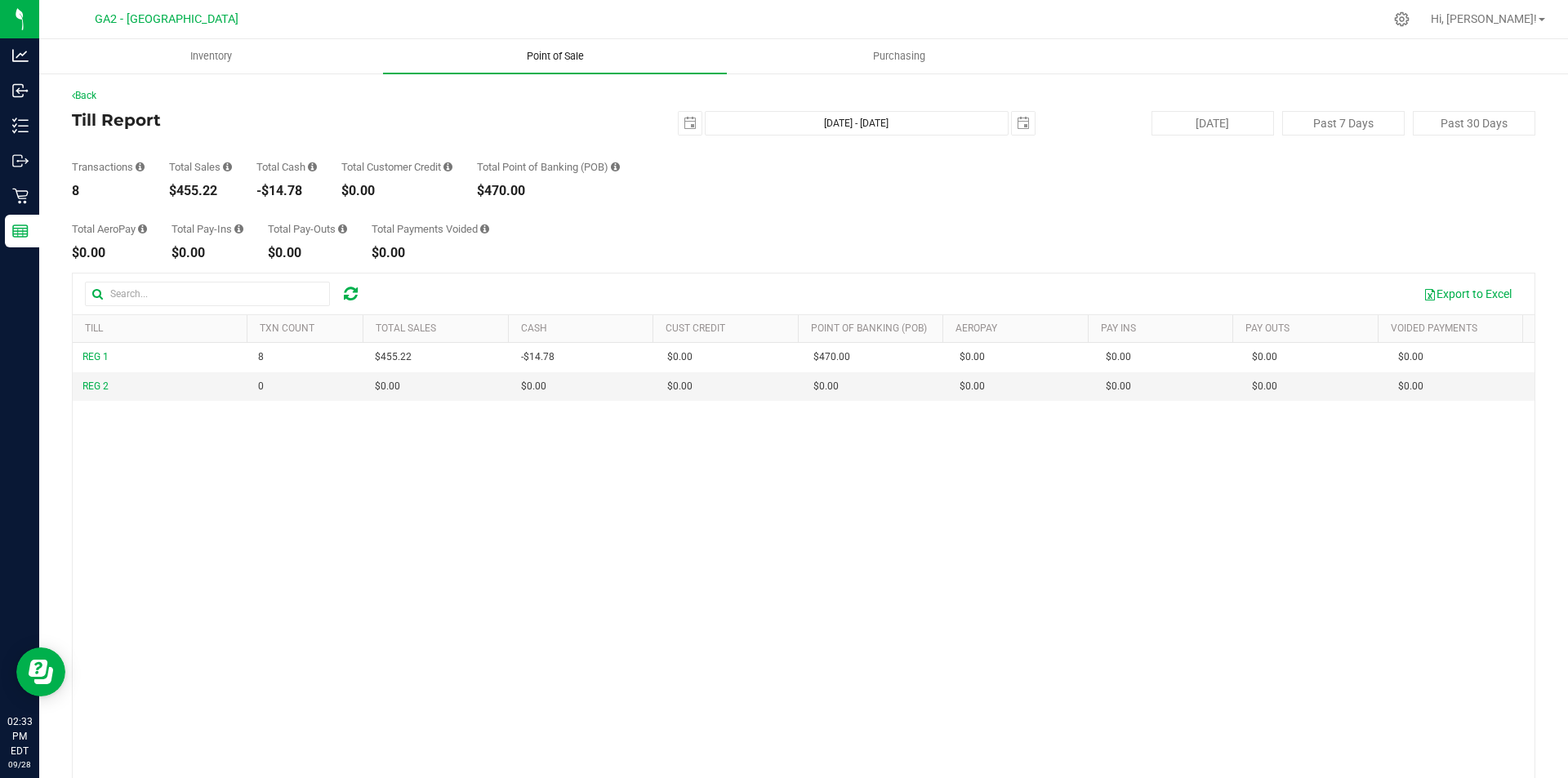
click at [554, 63] on span "Point of Sale" at bounding box center [555, 56] width 101 height 15
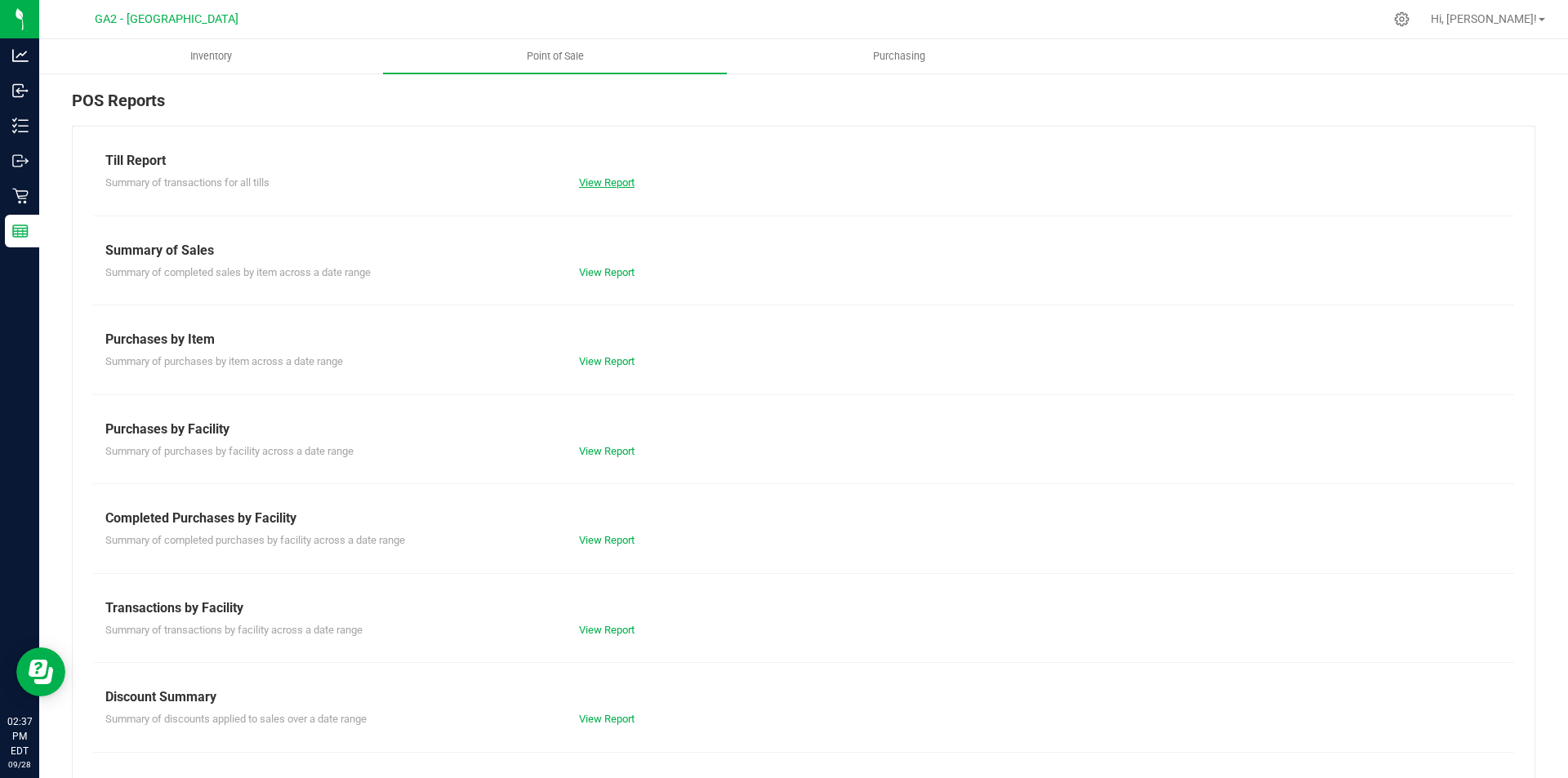
click at [614, 184] on link "View Report" at bounding box center [607, 182] width 55 height 12
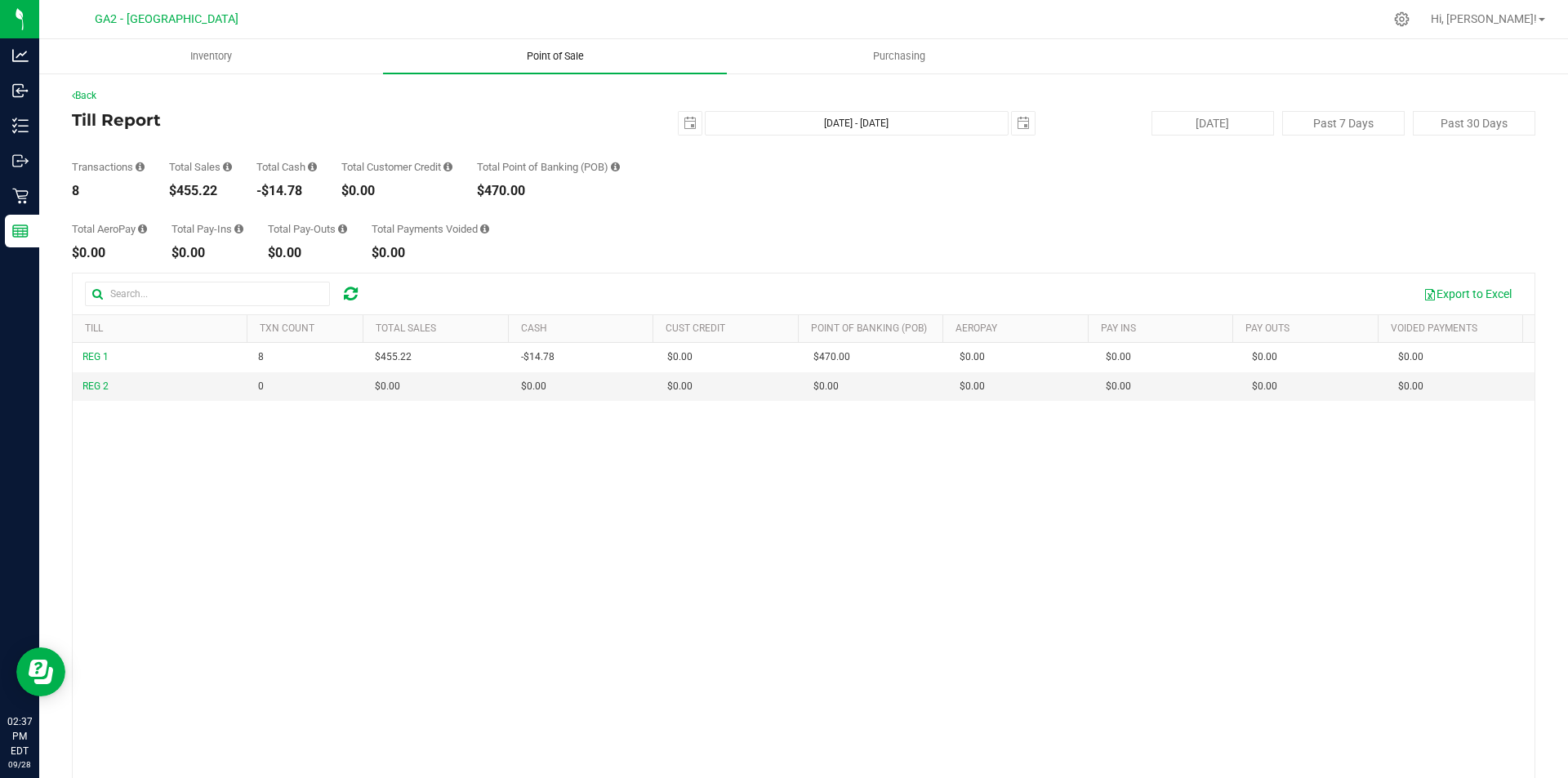
click at [555, 46] on uib-tab-heading "Point of Sale" at bounding box center [554, 56] width 343 height 35
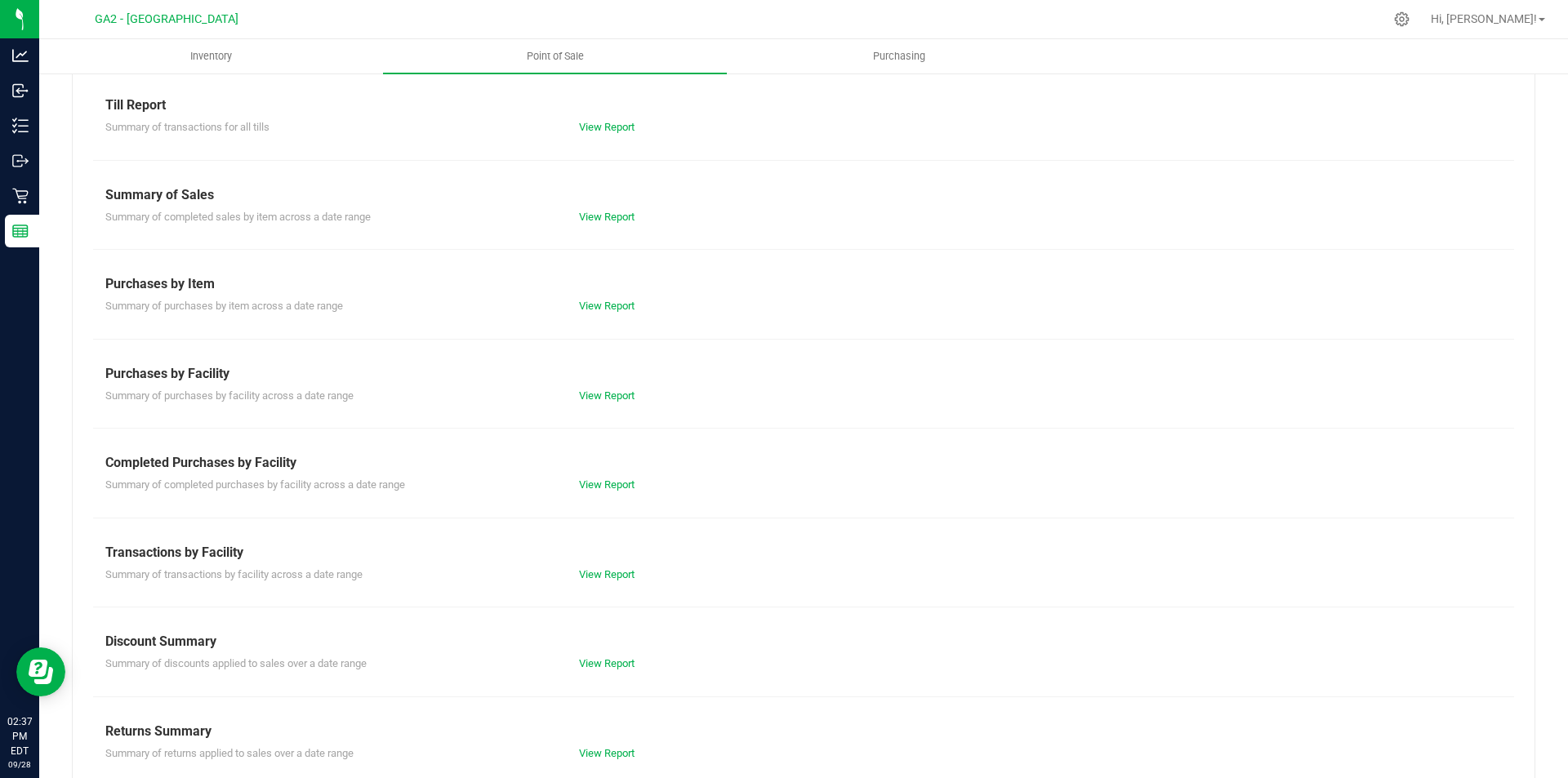
scroll to position [80, 0]
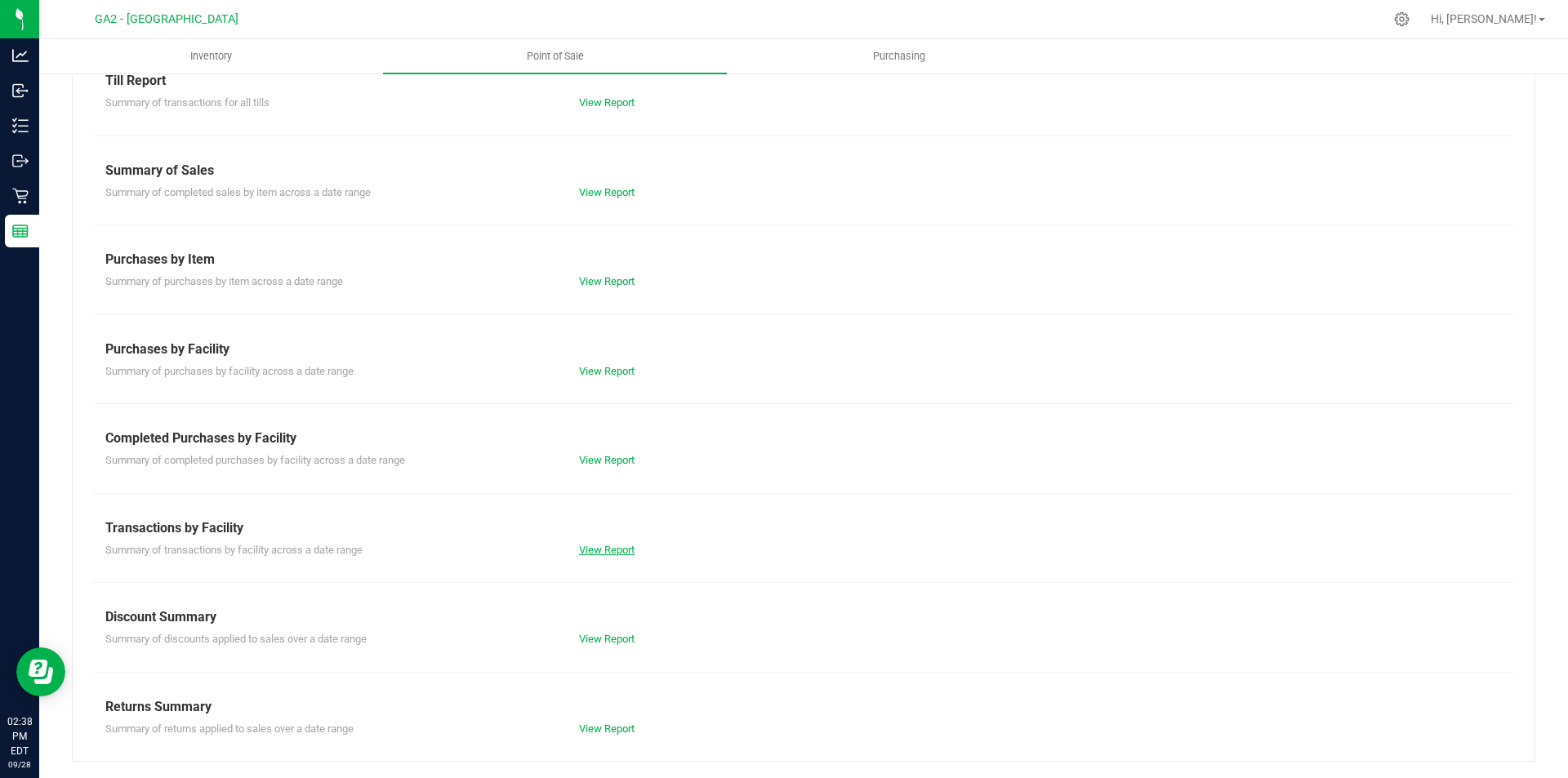
click at [602, 553] on link "View Report" at bounding box center [607, 549] width 55 height 12
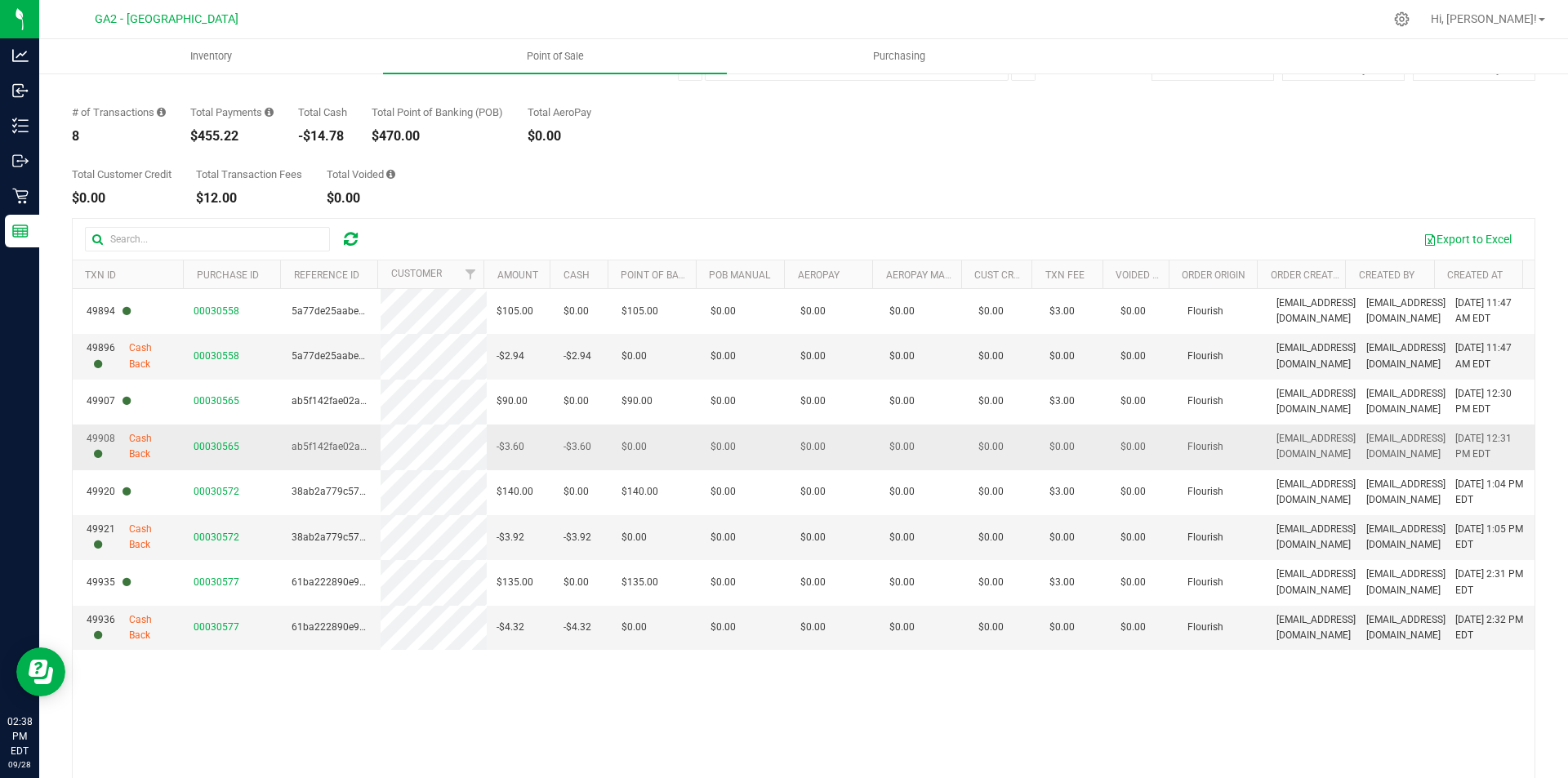
scroll to position [31, 0]
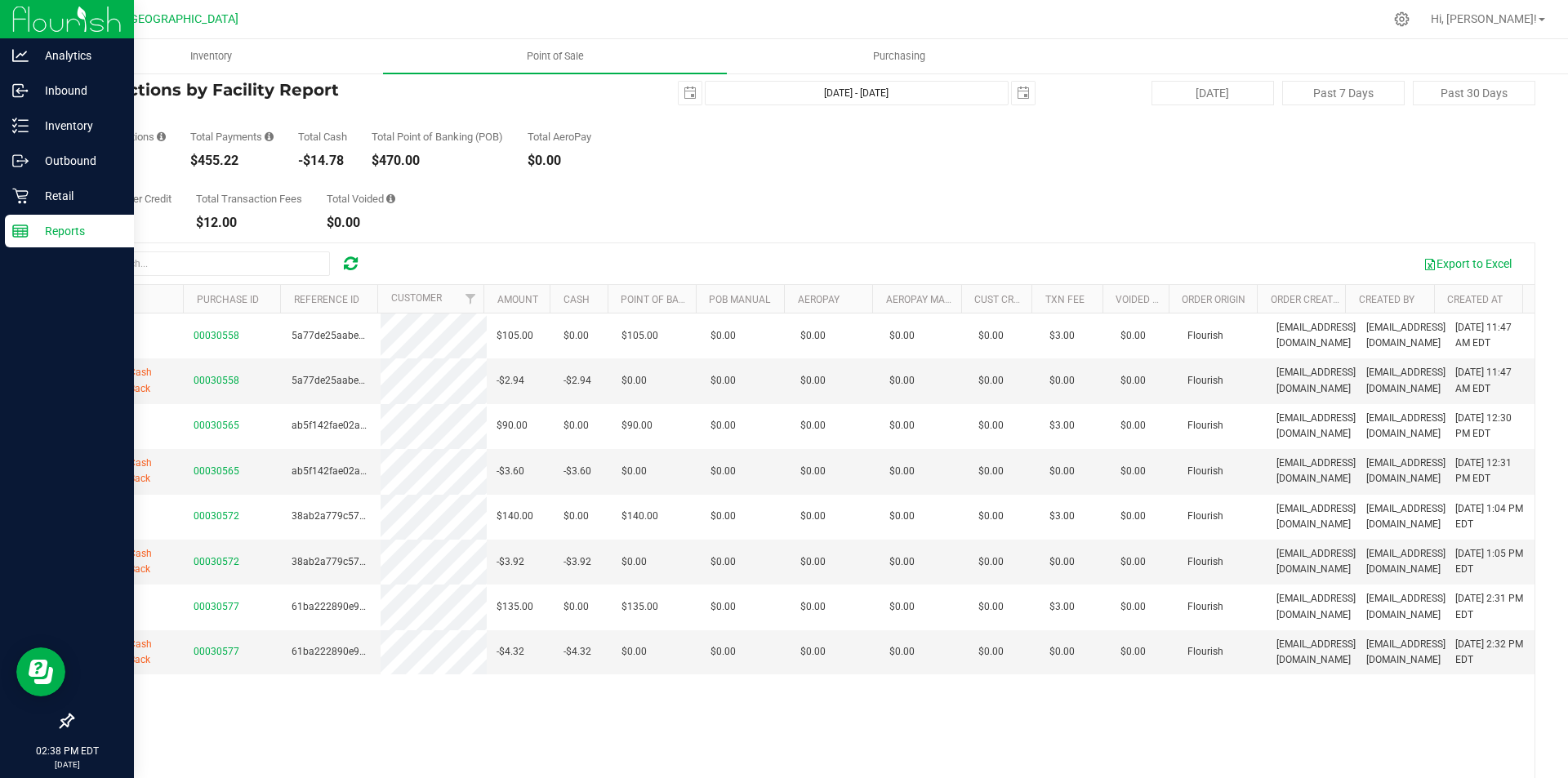
click at [59, 231] on p "Reports" at bounding box center [77, 232] width 98 height 20
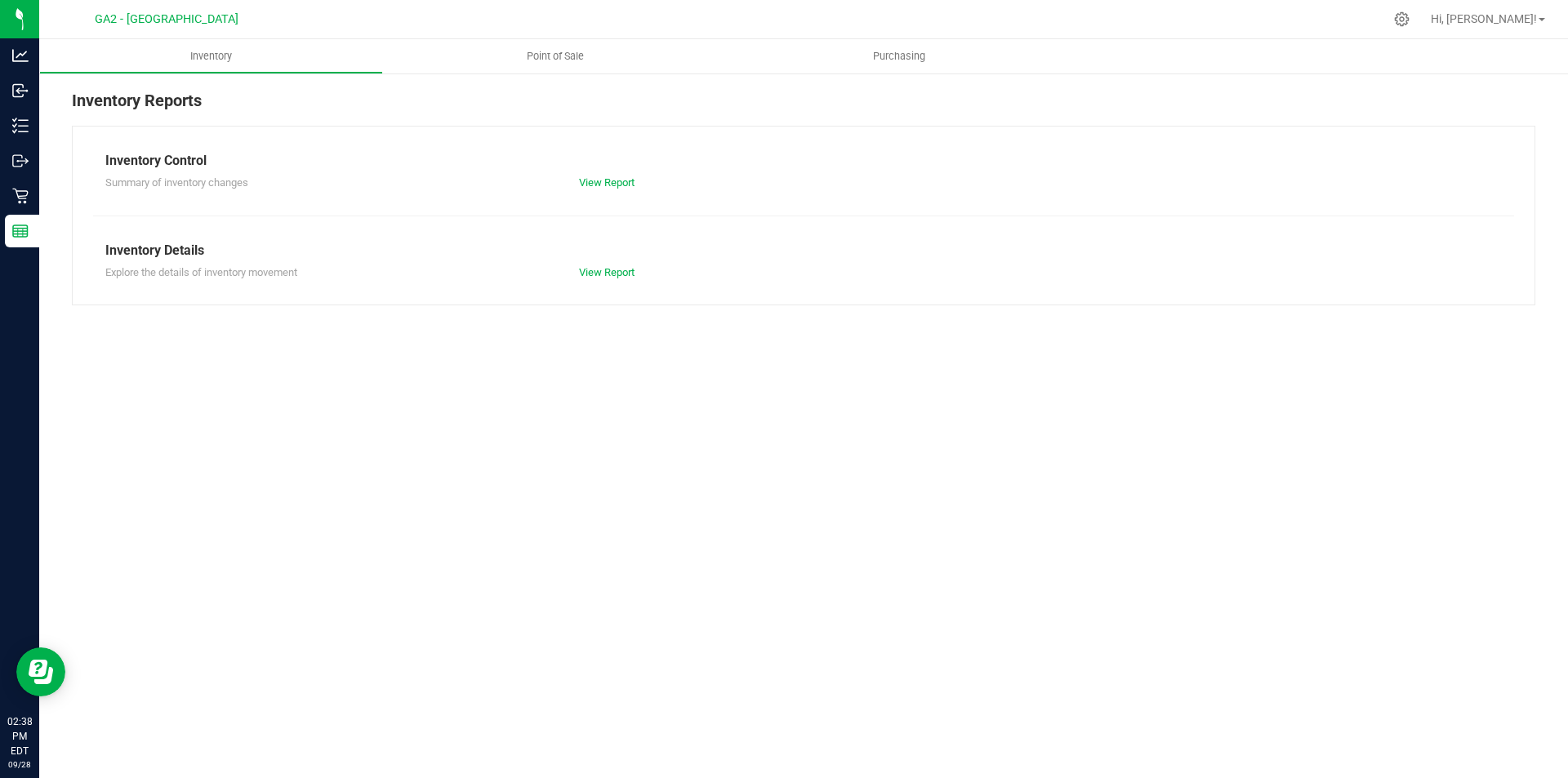
click at [794, 572] on div "Inventory Point of Sale Purchasing Inventory Reports Inventory Control Summary …" at bounding box center [804, 409] width 1528 height 739
click at [568, 59] on span "Point of Sale" at bounding box center [555, 56] width 101 height 15
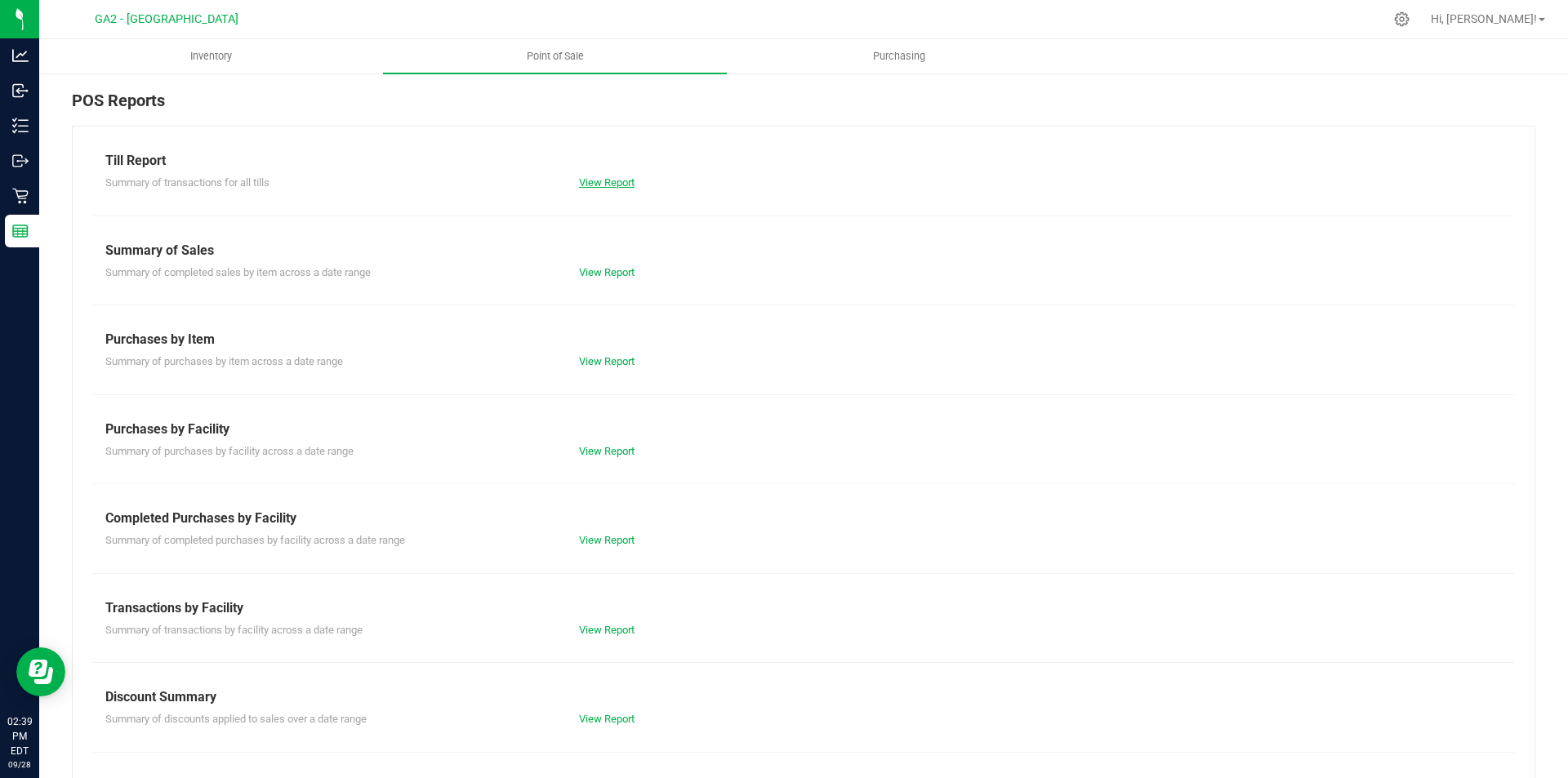
click at [592, 181] on link "View Report" at bounding box center [607, 182] width 55 height 12
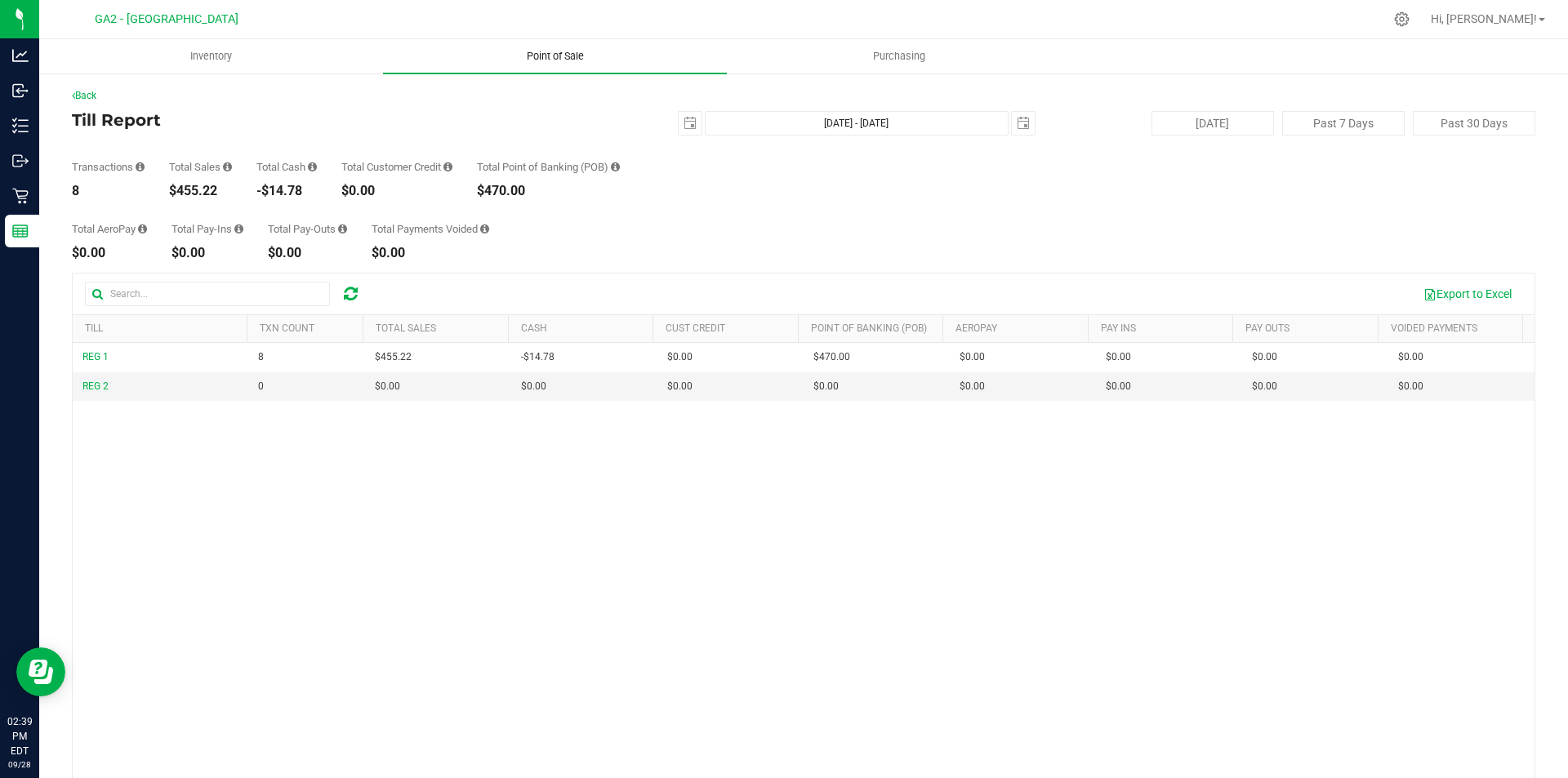
click at [581, 52] on span "Point of Sale" at bounding box center [555, 56] width 101 height 15
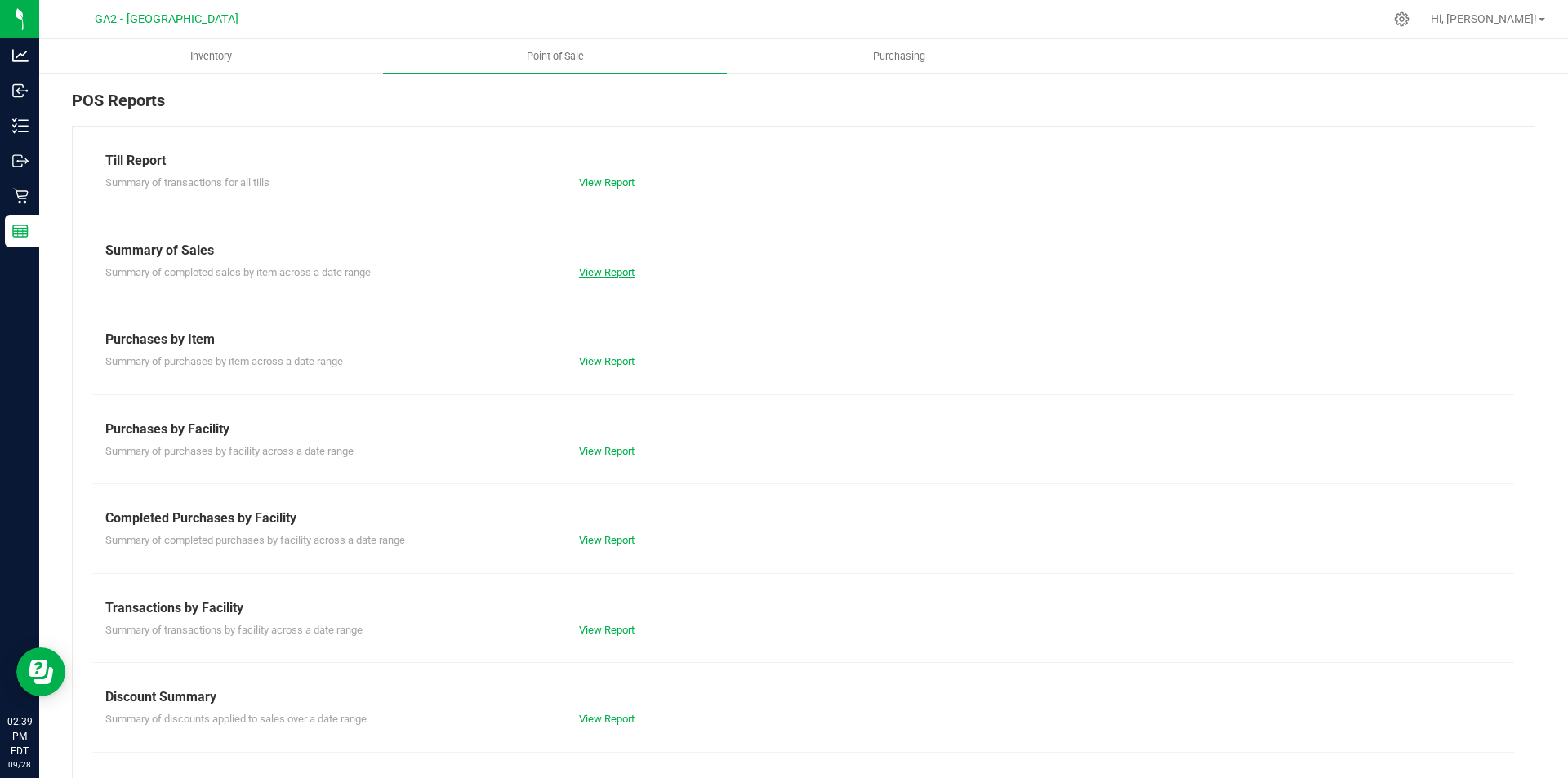
click at [599, 268] on link "View Report" at bounding box center [607, 272] width 55 height 12
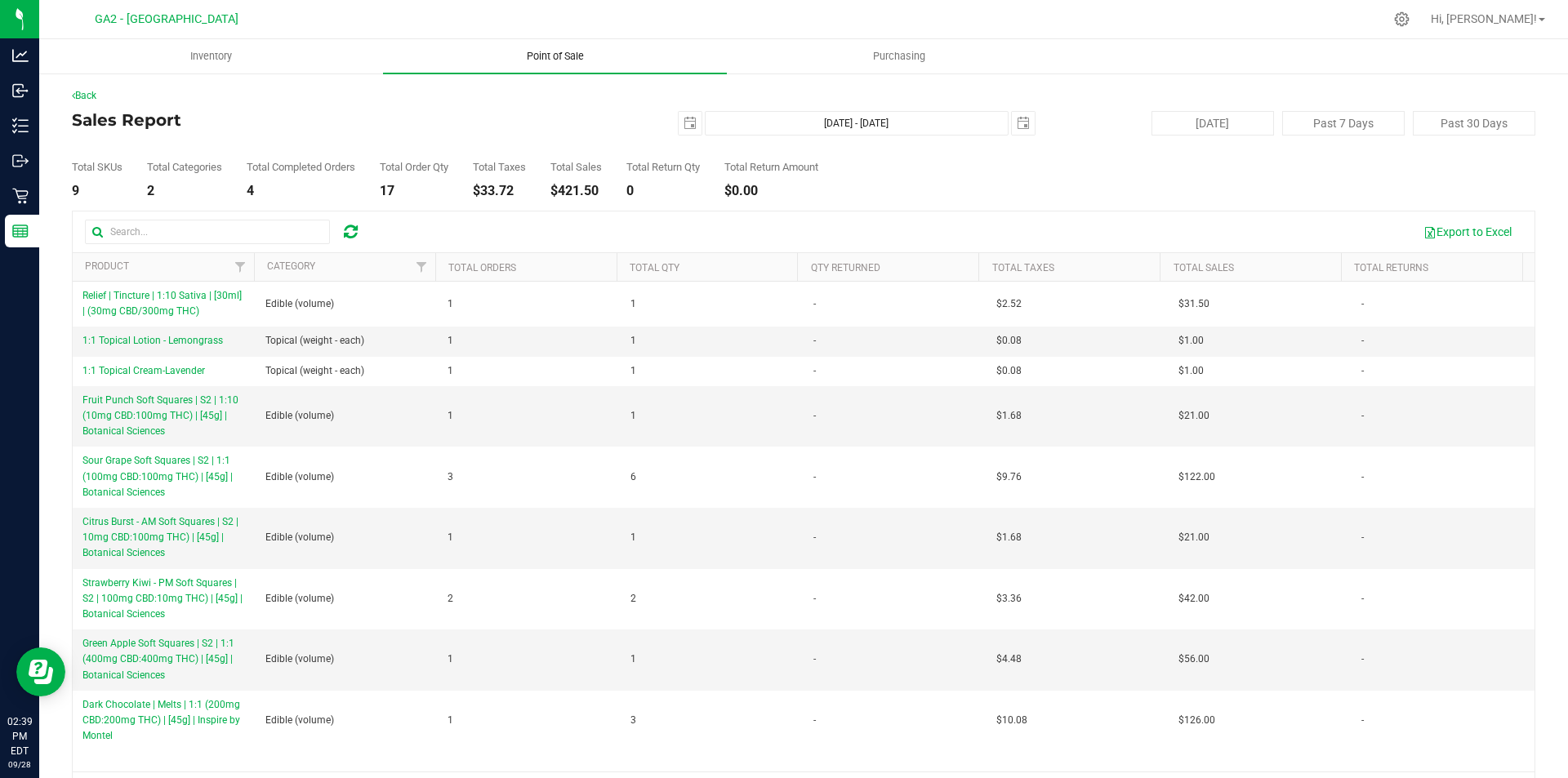
click at [555, 60] on span "Point of Sale" at bounding box center [555, 56] width 101 height 15
